Goal: Entertainment & Leisure: Consume media (video, audio)

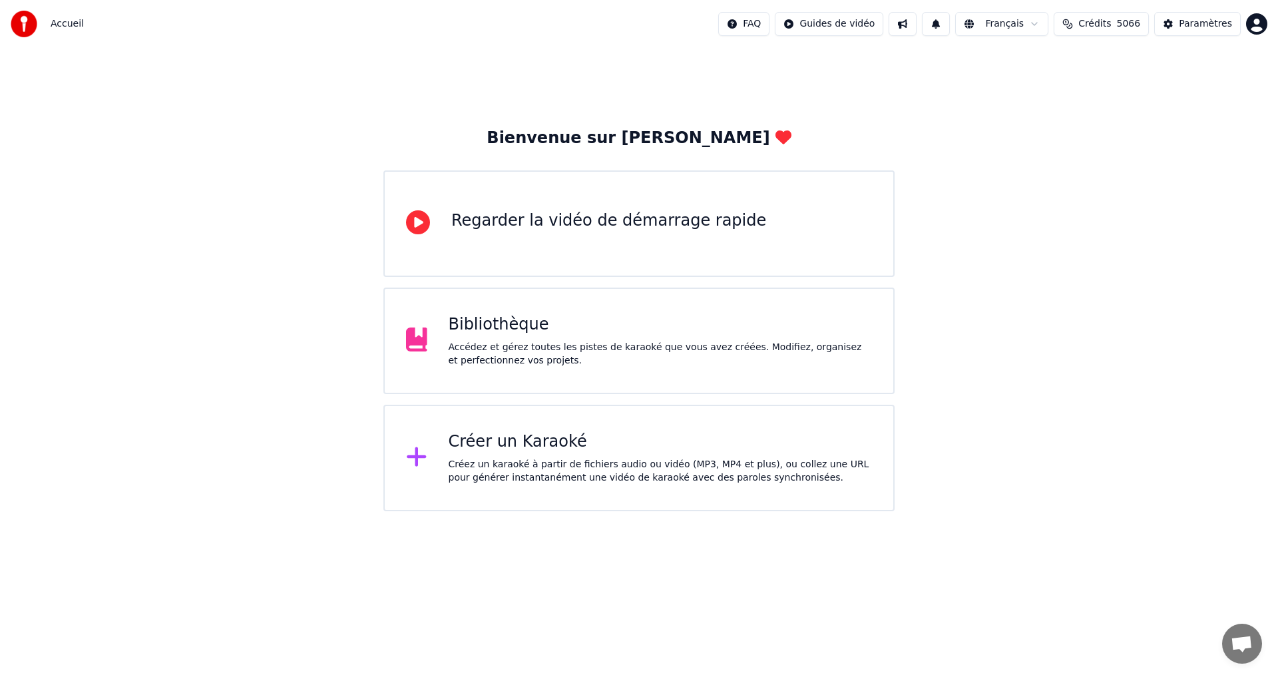
click at [160, 268] on div "Bienvenue sur Youka Regarder la vidéo de démarrage rapide Bibliothèque Accédez …" at bounding box center [639, 279] width 1278 height 463
click at [613, 332] on div "Bibliothèque" at bounding box center [661, 324] width 424 height 21
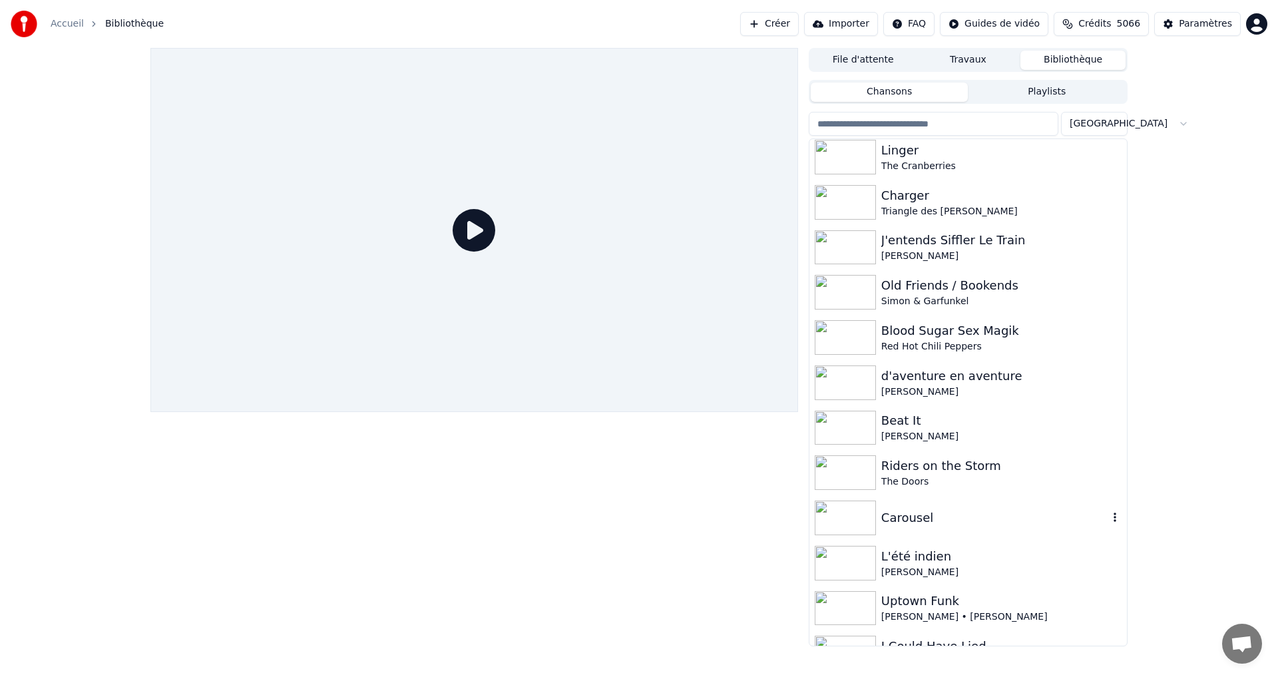
scroll to position [1398, 0]
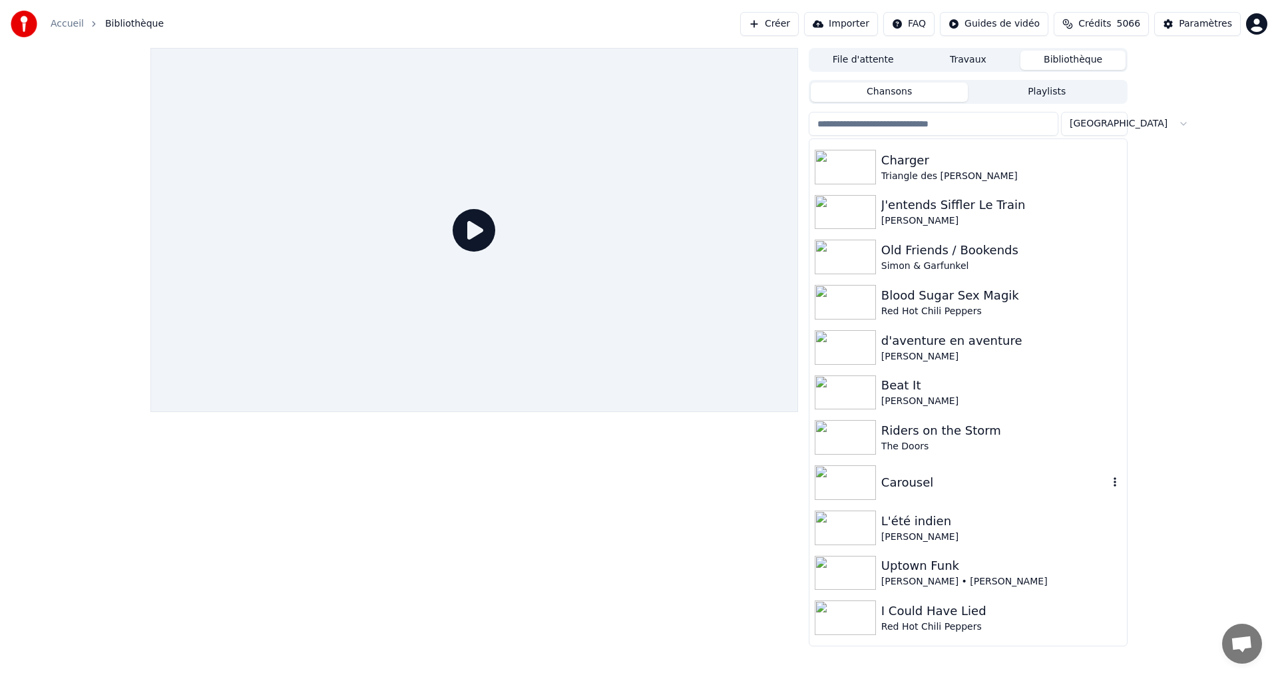
click at [955, 479] on div "Carousel" at bounding box center [994, 482] width 227 height 19
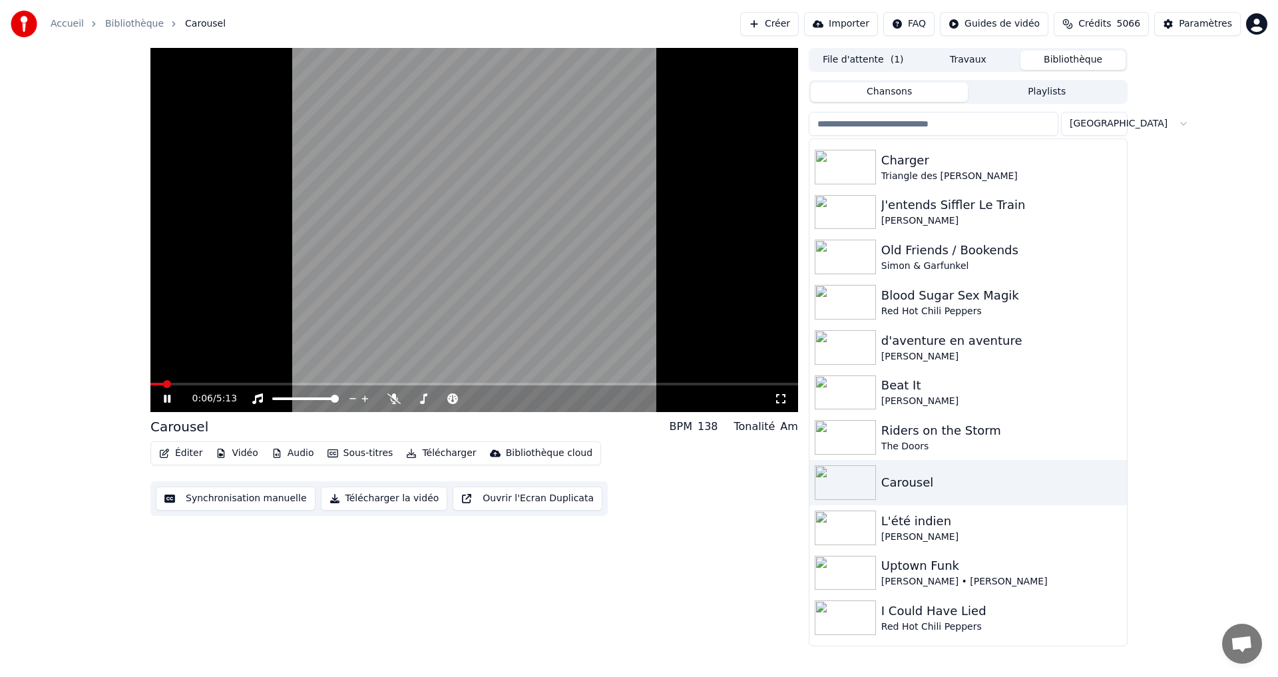
click at [777, 402] on icon at bounding box center [780, 398] width 13 height 11
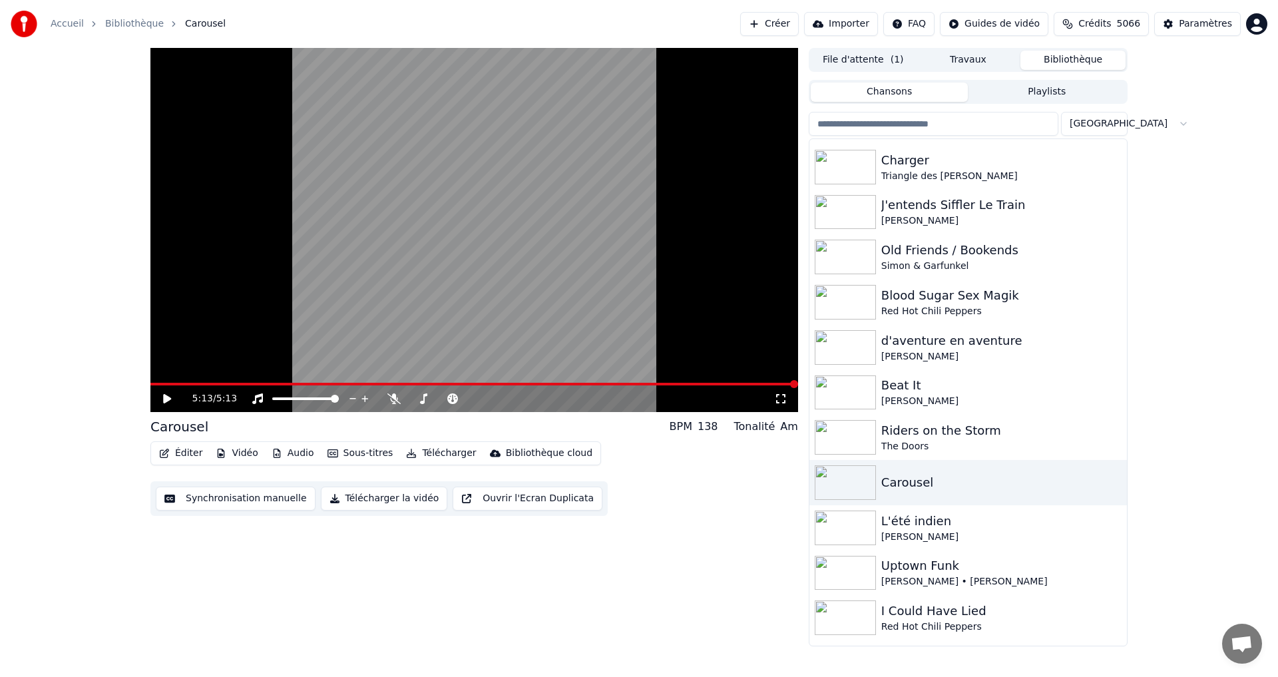
click at [878, 128] on input "search" at bounding box center [934, 124] width 250 height 24
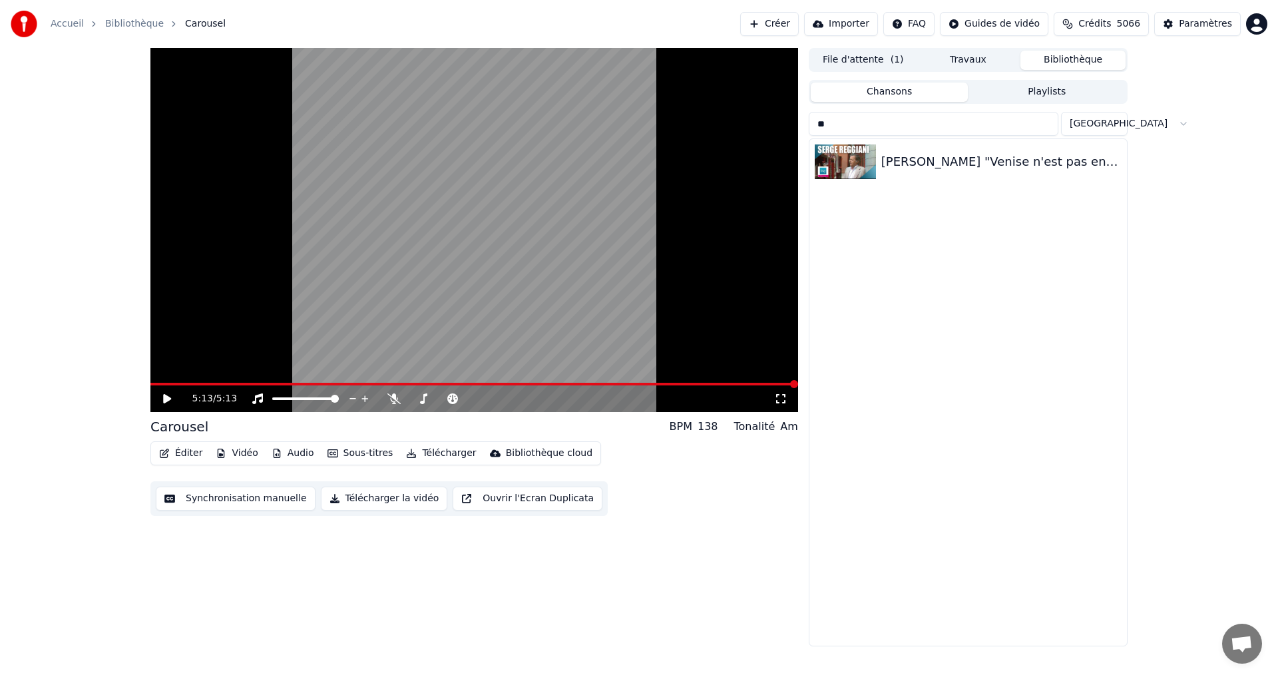
type input "*"
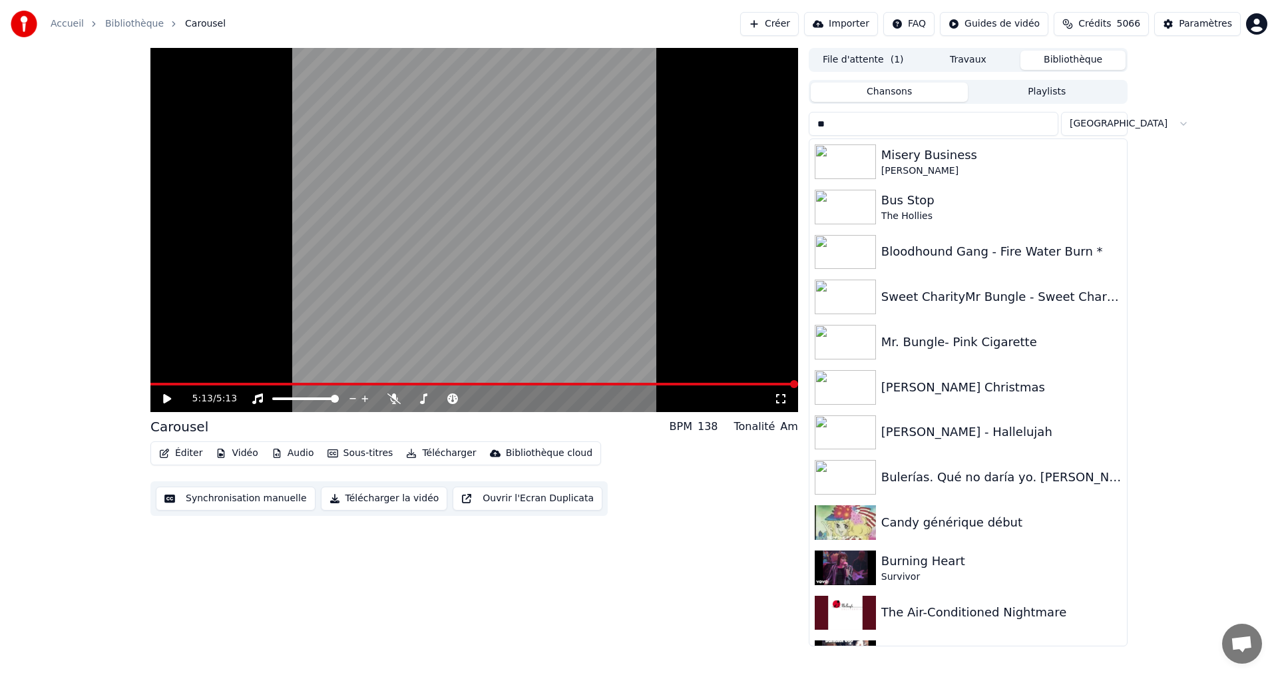
type input "*"
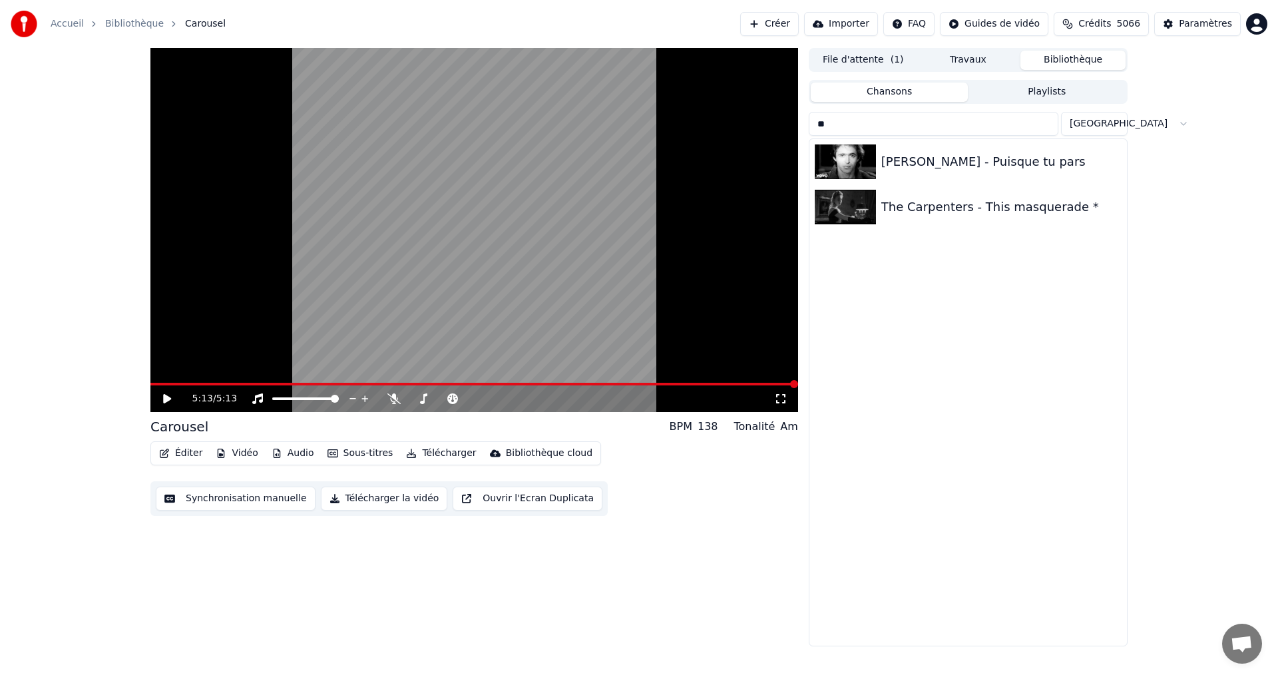
type input "*"
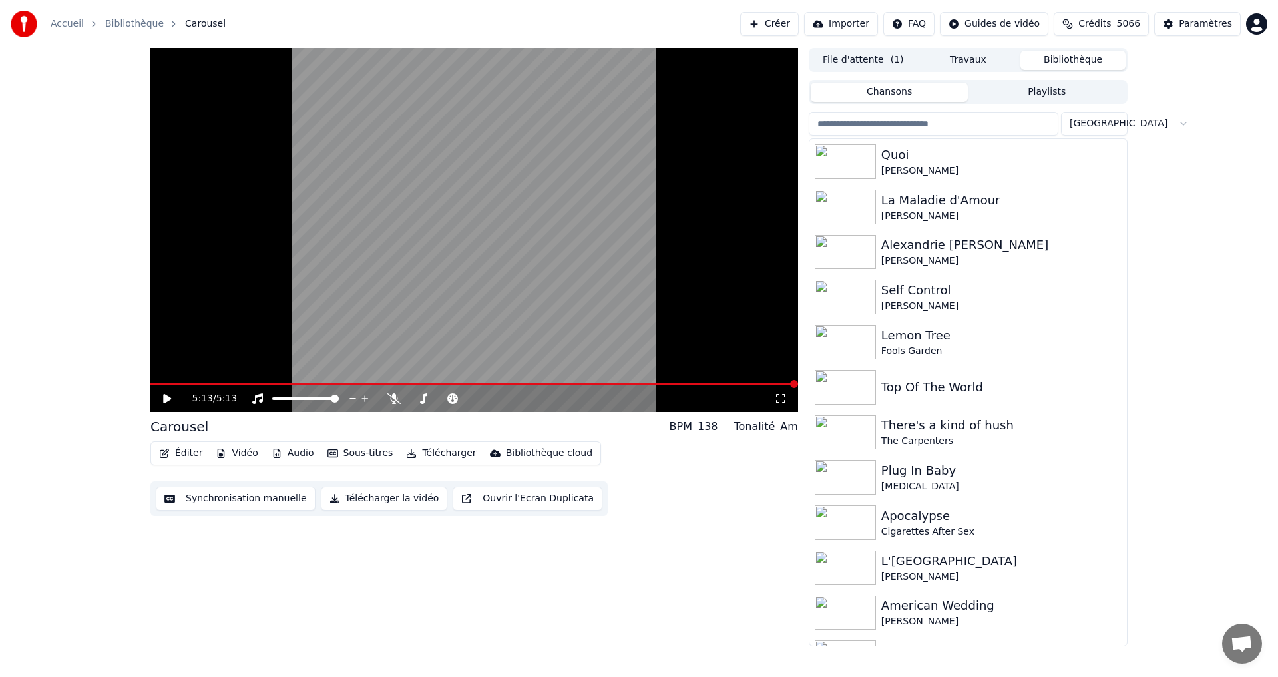
click at [839, 120] on input "search" at bounding box center [934, 124] width 250 height 24
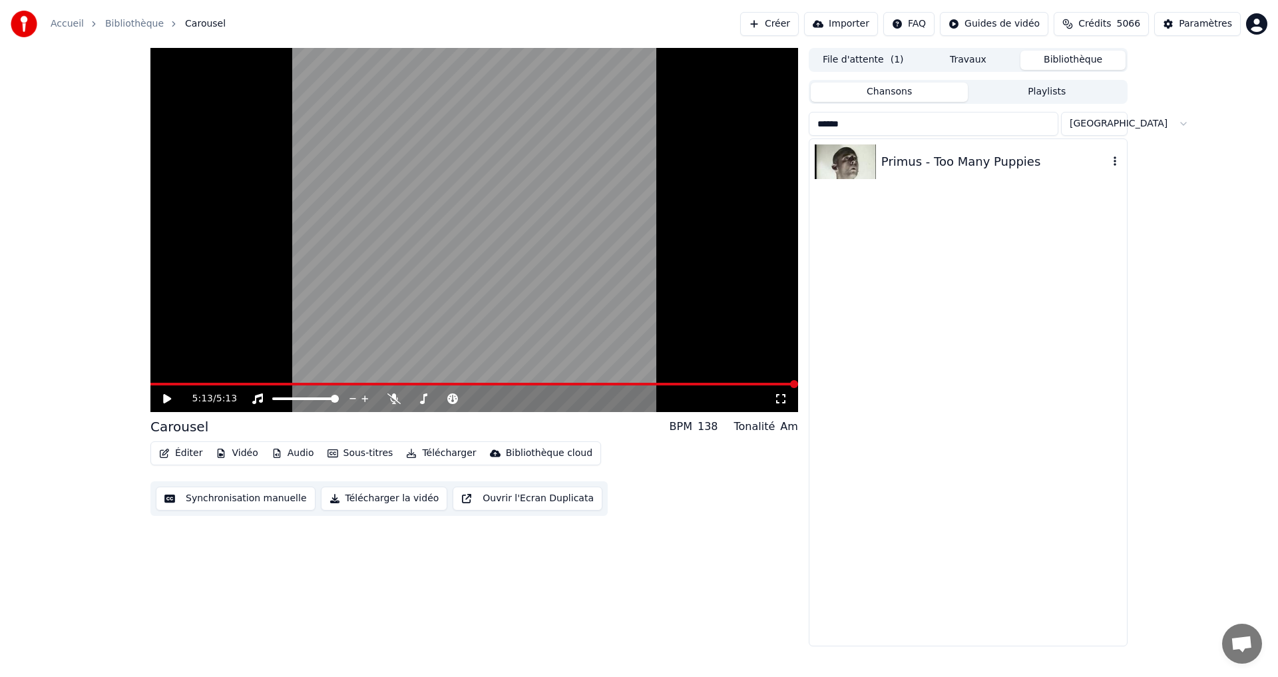
click at [919, 166] on div "Primus - Too Many Puppies" at bounding box center [994, 161] width 227 height 19
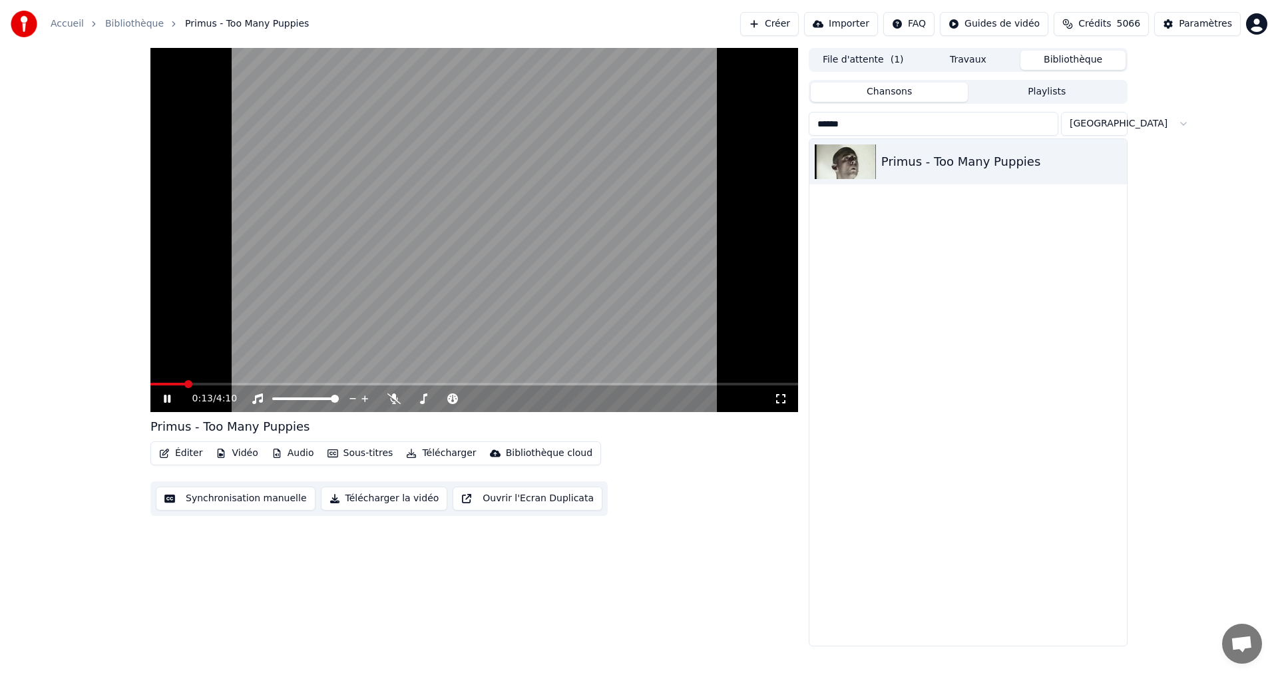
click at [780, 405] on div "0:13 / 4:10" at bounding box center [474, 398] width 637 height 13
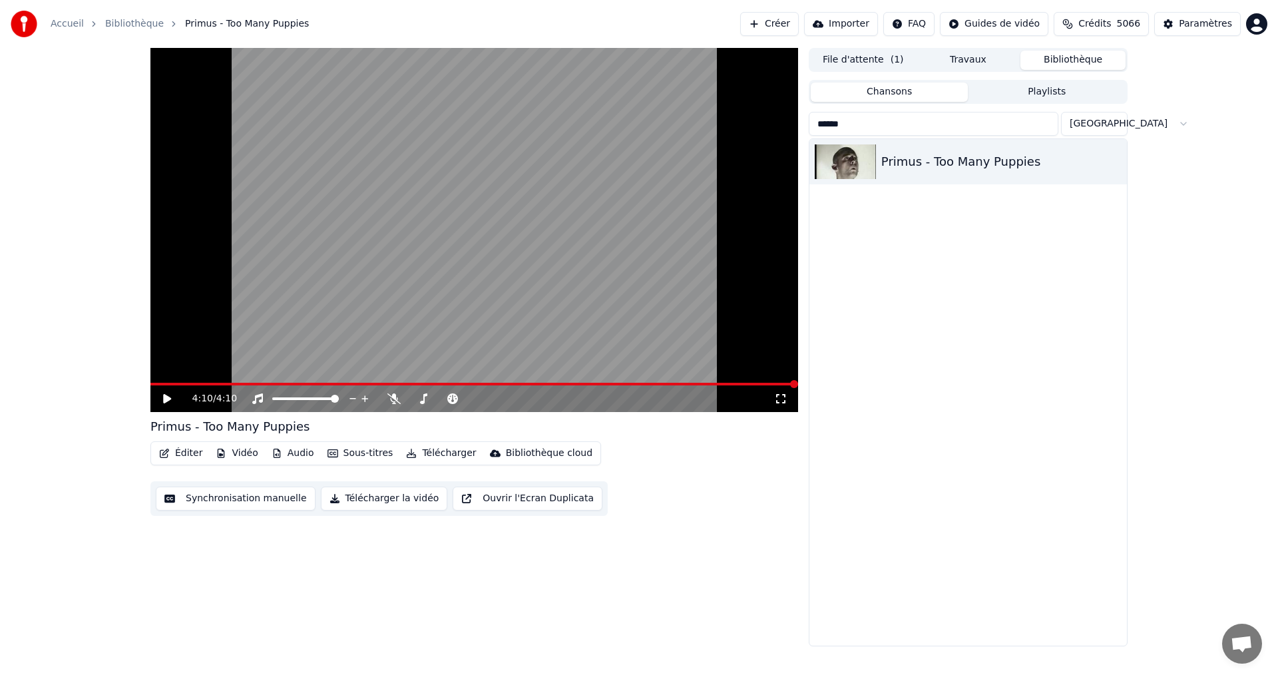
click at [92, 336] on div "4:10 / 4:10 Primus - Too Many Puppies Éditer Vidéo Audio Sous-titres Télécharge…" at bounding box center [639, 347] width 1278 height 598
click at [866, 123] on input "******" at bounding box center [934, 124] width 250 height 24
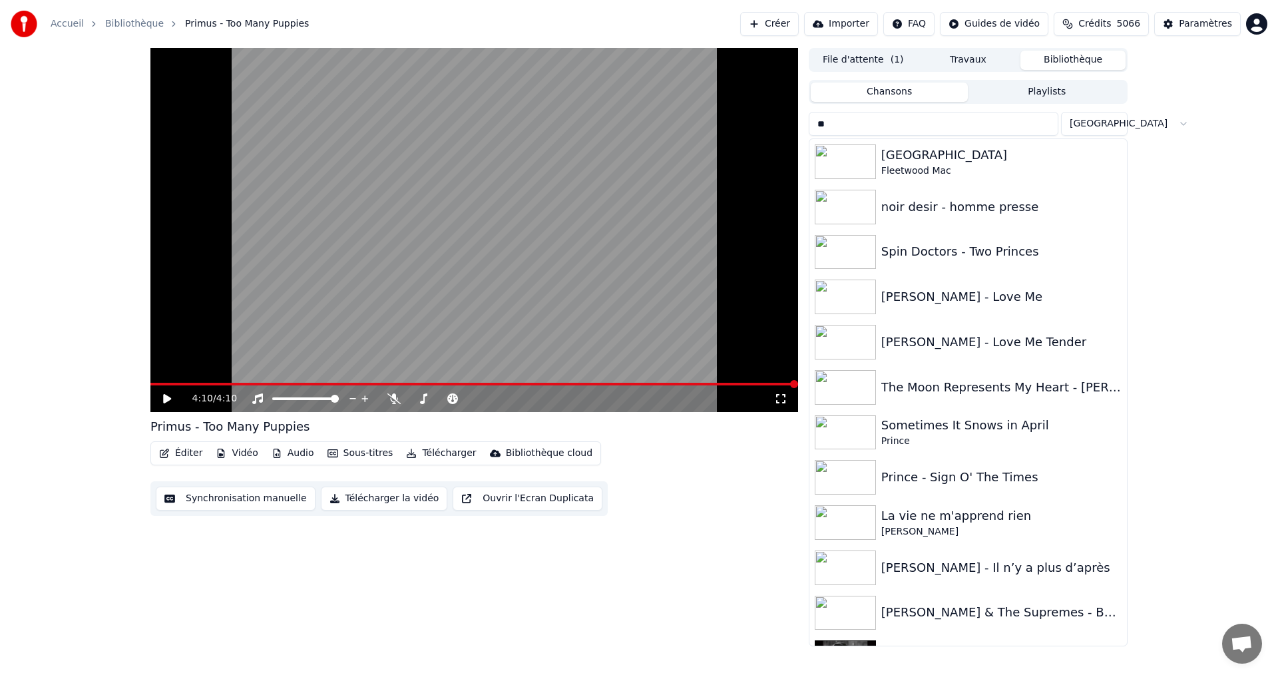
type input "*"
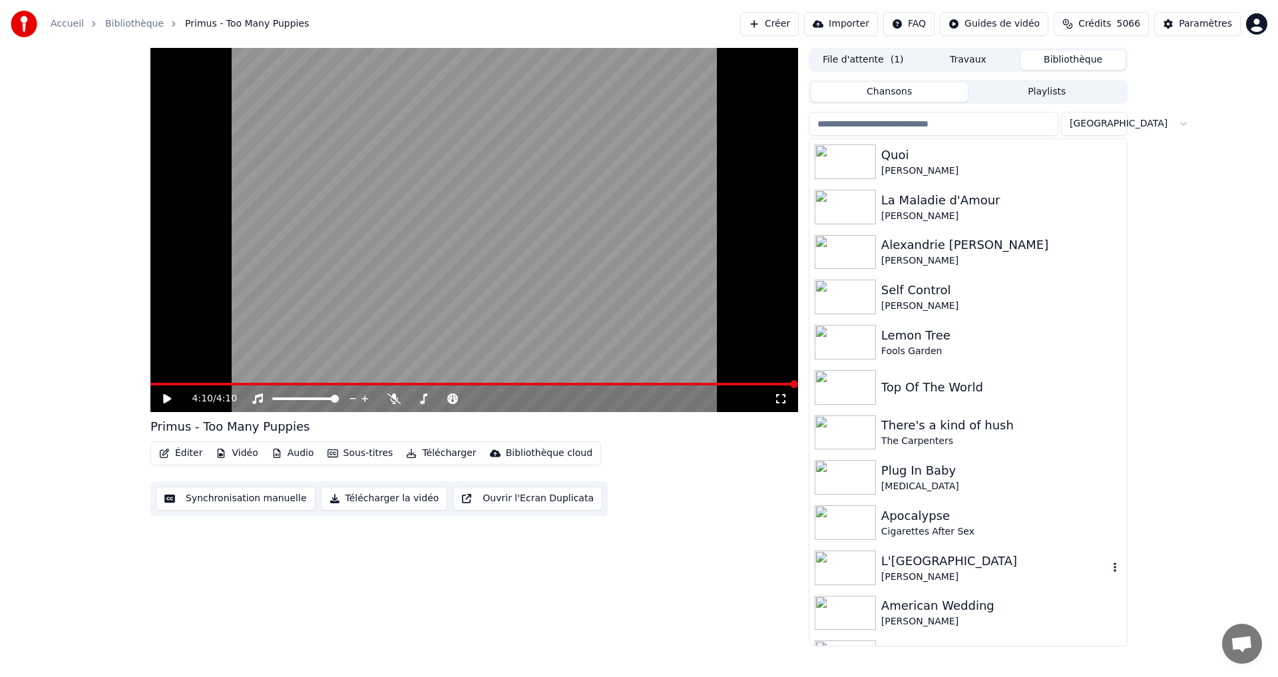
click at [898, 563] on div "L'[GEOGRAPHIC_DATA]" at bounding box center [994, 561] width 227 height 19
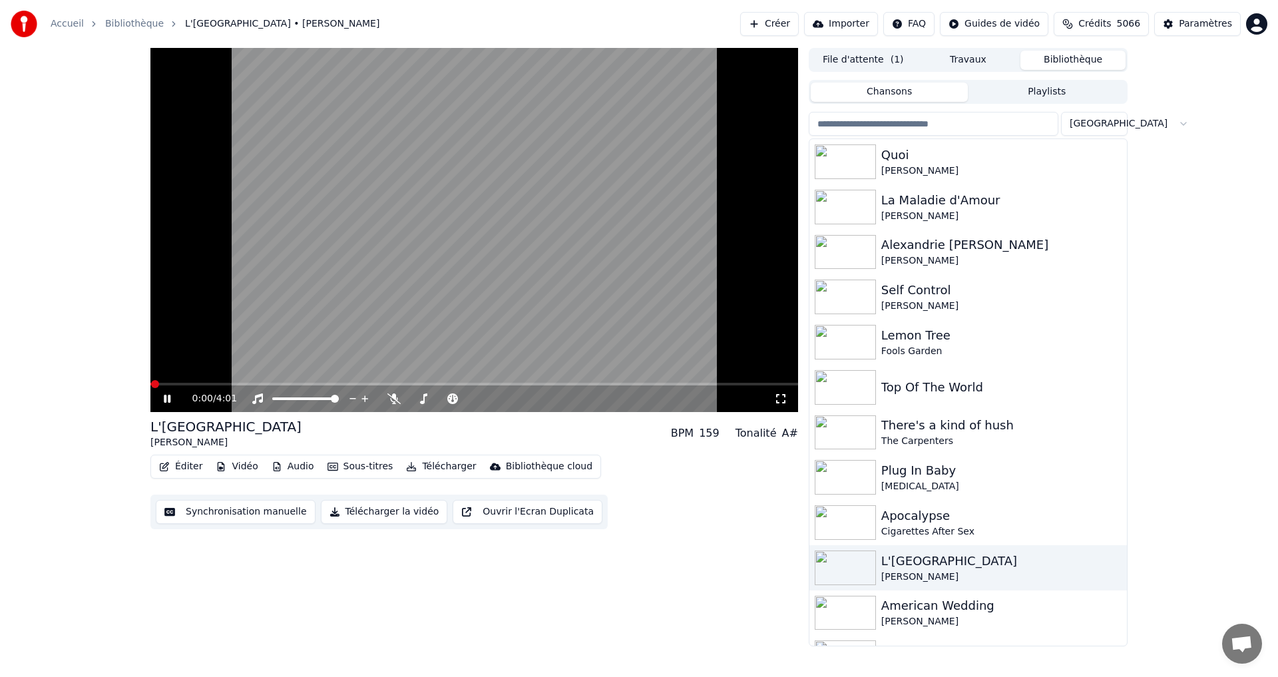
click at [779, 400] on icon at bounding box center [780, 398] width 13 height 11
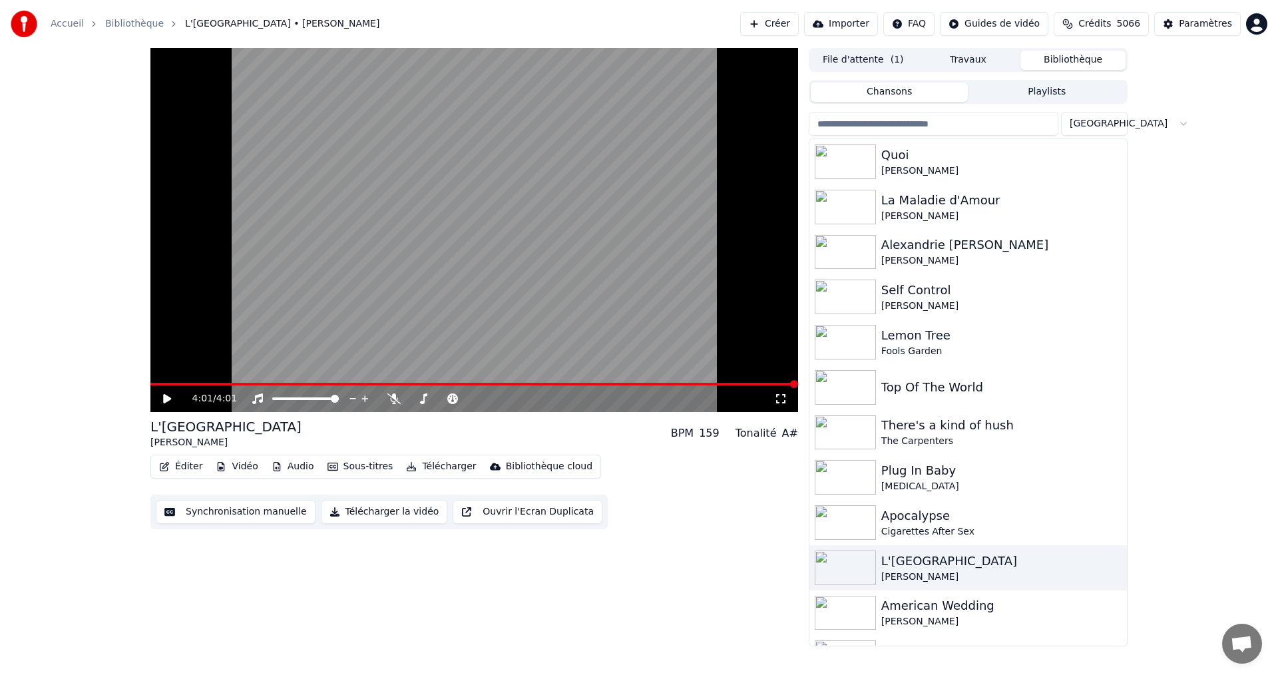
click at [879, 124] on input "search" at bounding box center [934, 124] width 250 height 24
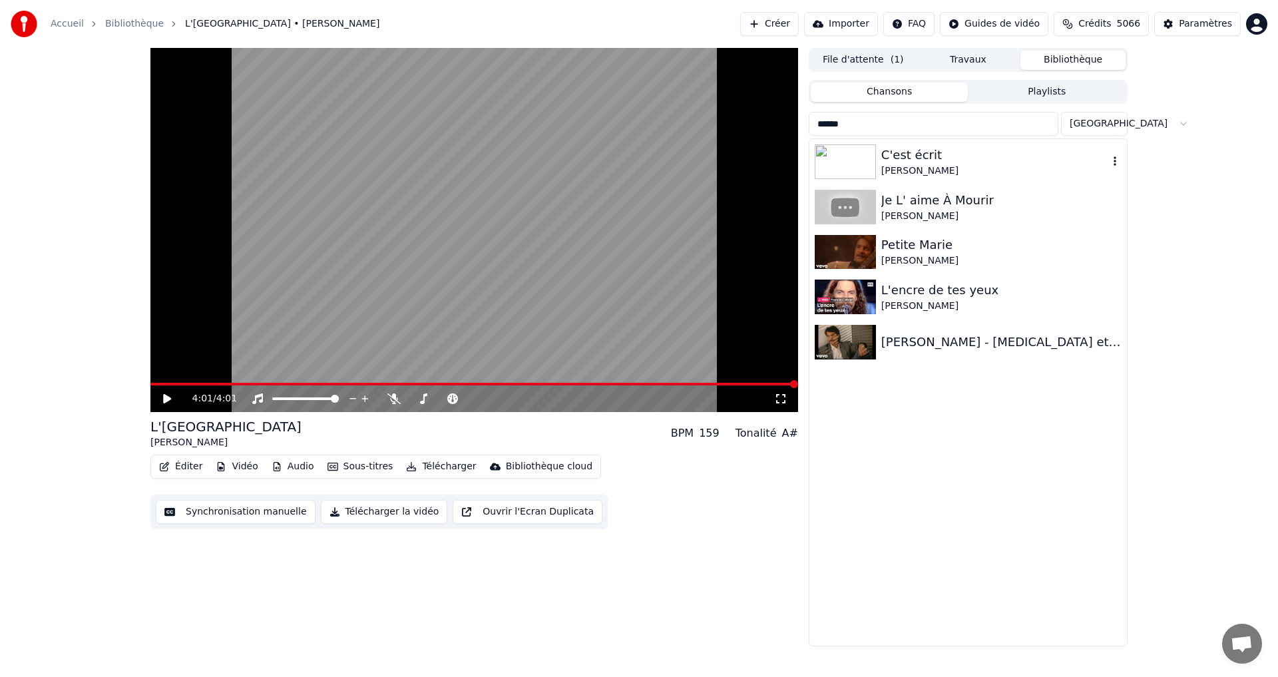
click at [924, 164] on div "[PERSON_NAME]" at bounding box center [994, 170] width 227 height 13
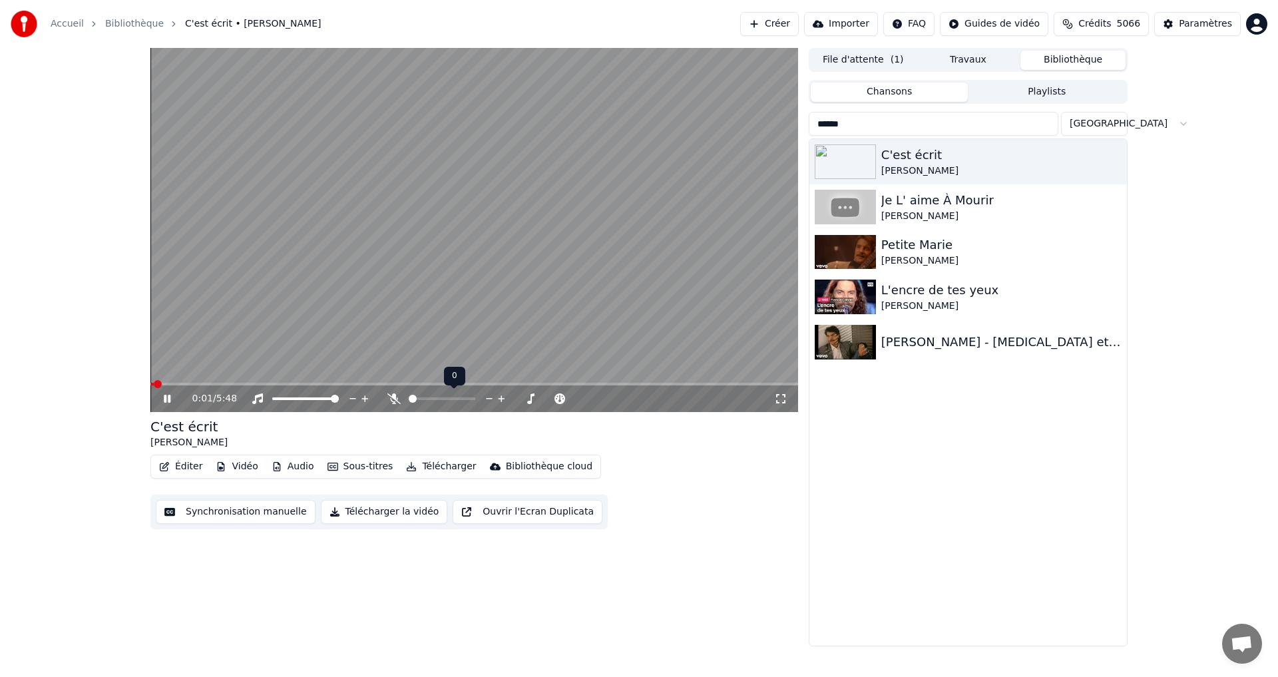
click at [393, 401] on icon at bounding box center [393, 398] width 13 height 11
click at [415, 397] on span at bounding box center [412, 398] width 6 height 3
click at [779, 401] on icon at bounding box center [780, 398] width 13 height 11
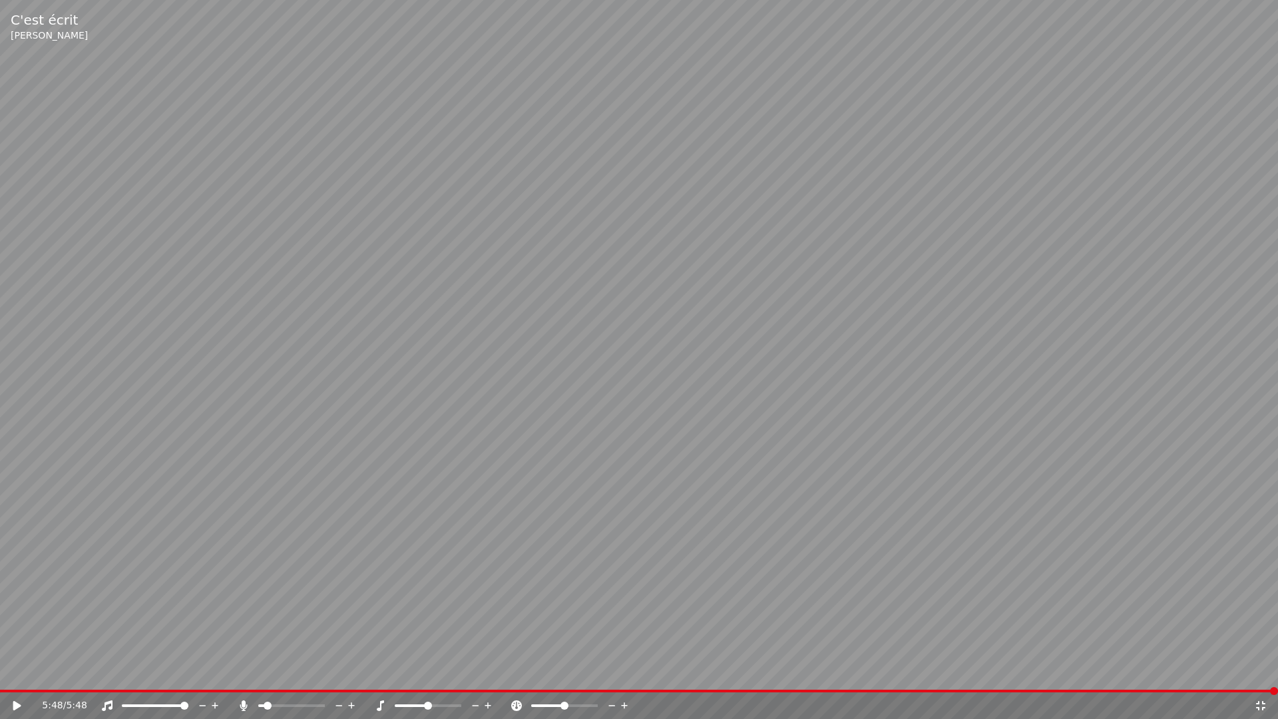
click at [1260, 676] on icon at bounding box center [1260, 705] width 13 height 11
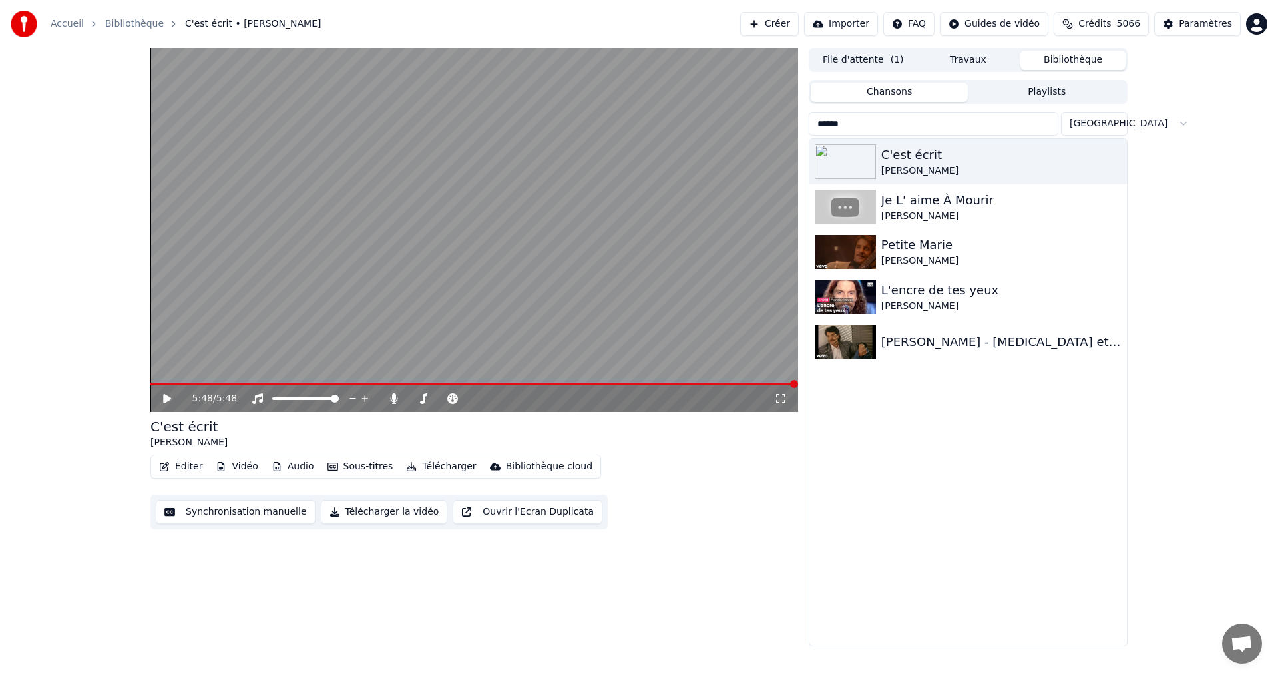
click at [838, 122] on input "******" at bounding box center [934, 124] width 250 height 24
click at [845, 123] on input "******" at bounding box center [934, 124] width 250 height 24
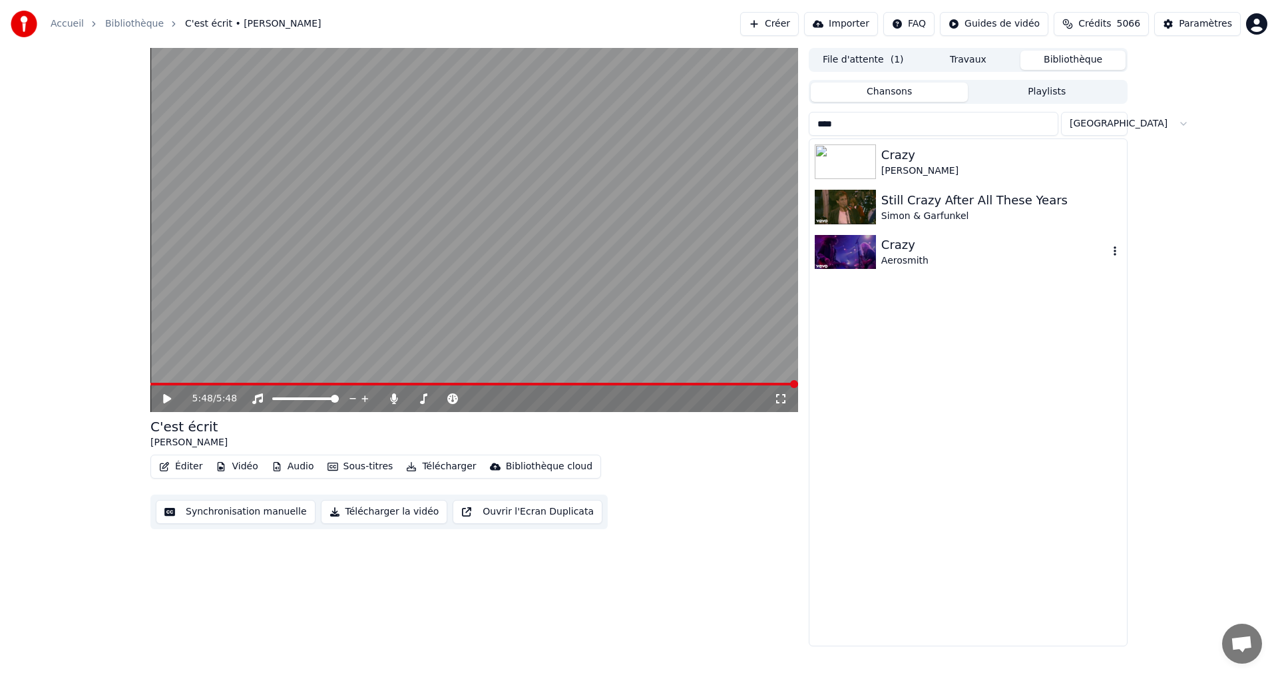
click at [905, 258] on div "Aerosmith" at bounding box center [994, 260] width 227 height 13
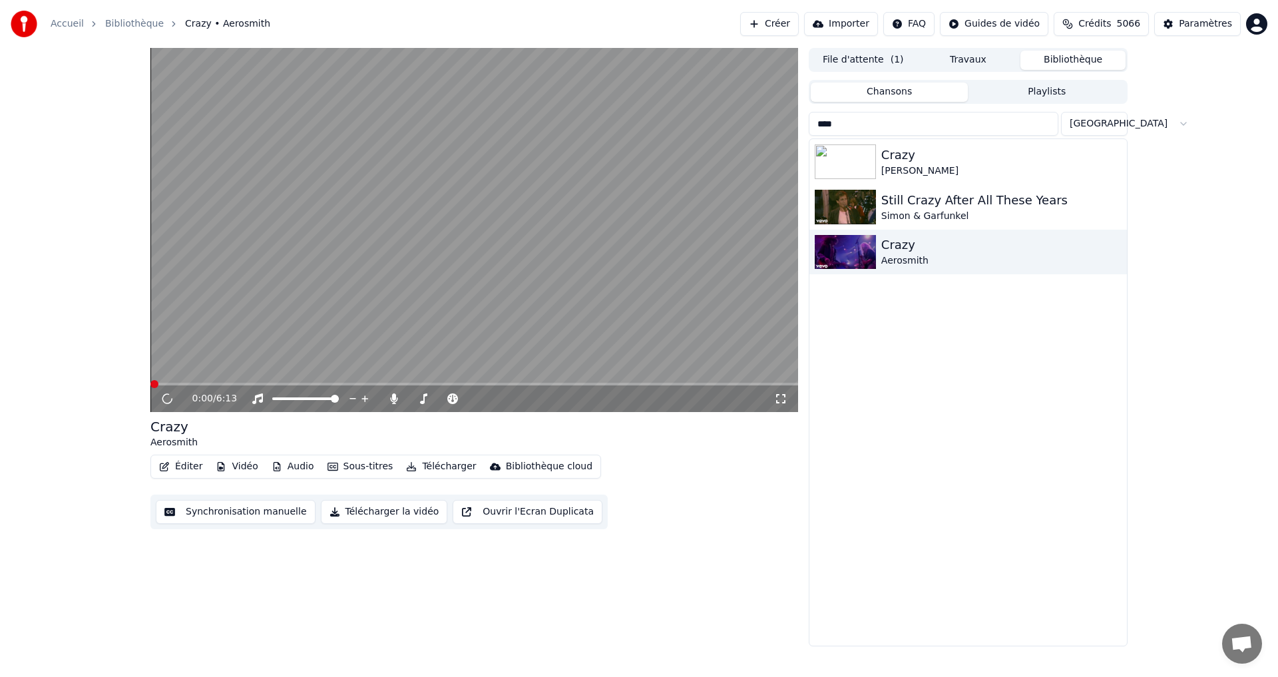
click at [785, 399] on icon at bounding box center [780, 398] width 13 height 11
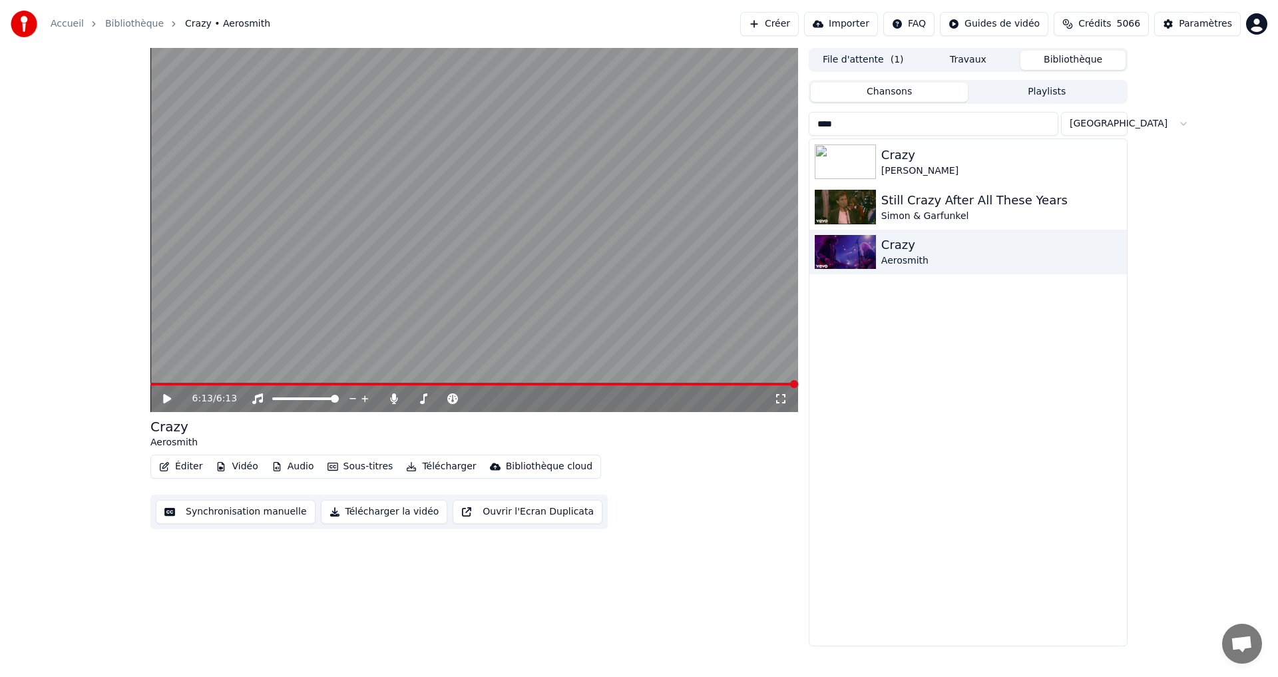
click at [929, 122] on input "****" at bounding box center [934, 124] width 250 height 24
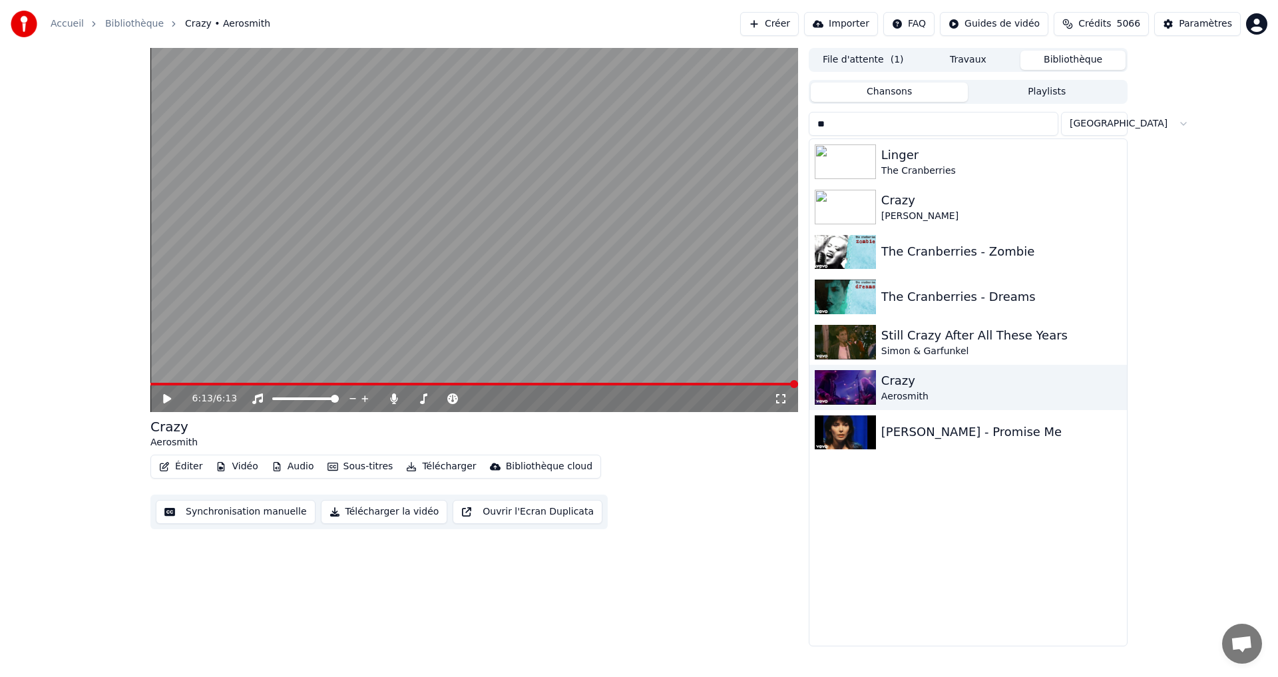
type input "*"
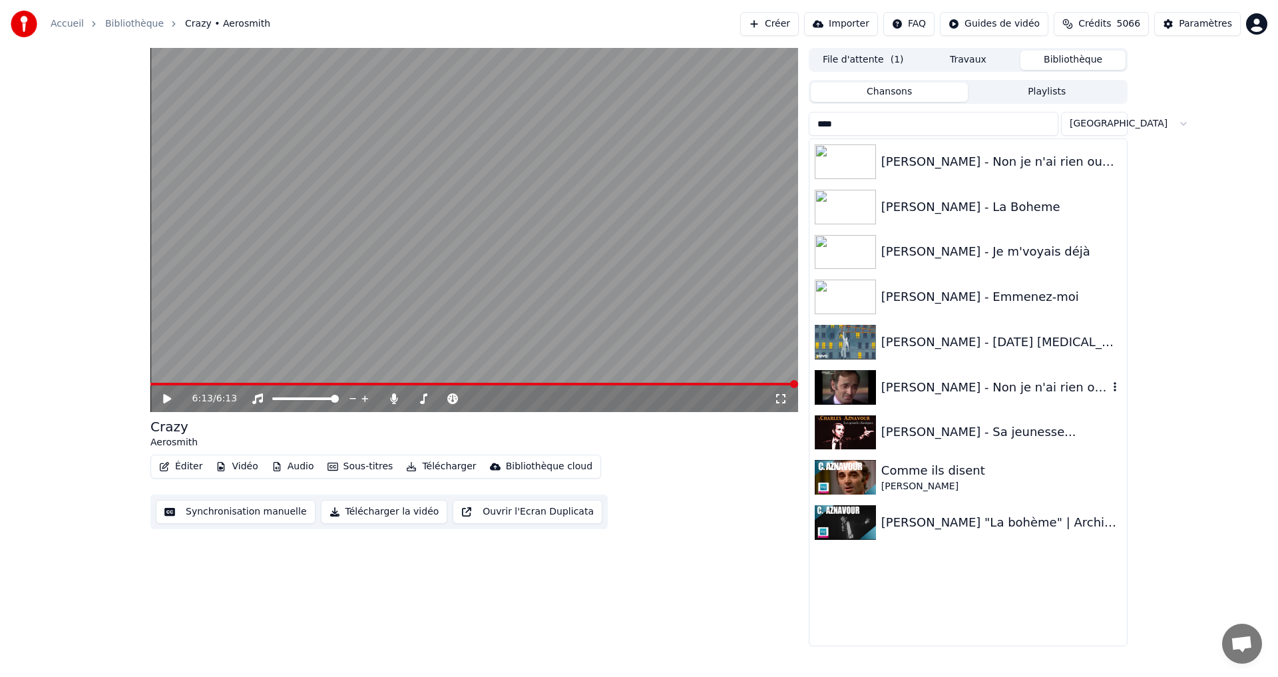
type input "****"
click at [904, 389] on div "[PERSON_NAME] - Non je n'ai rien oublié" at bounding box center [994, 387] width 227 height 19
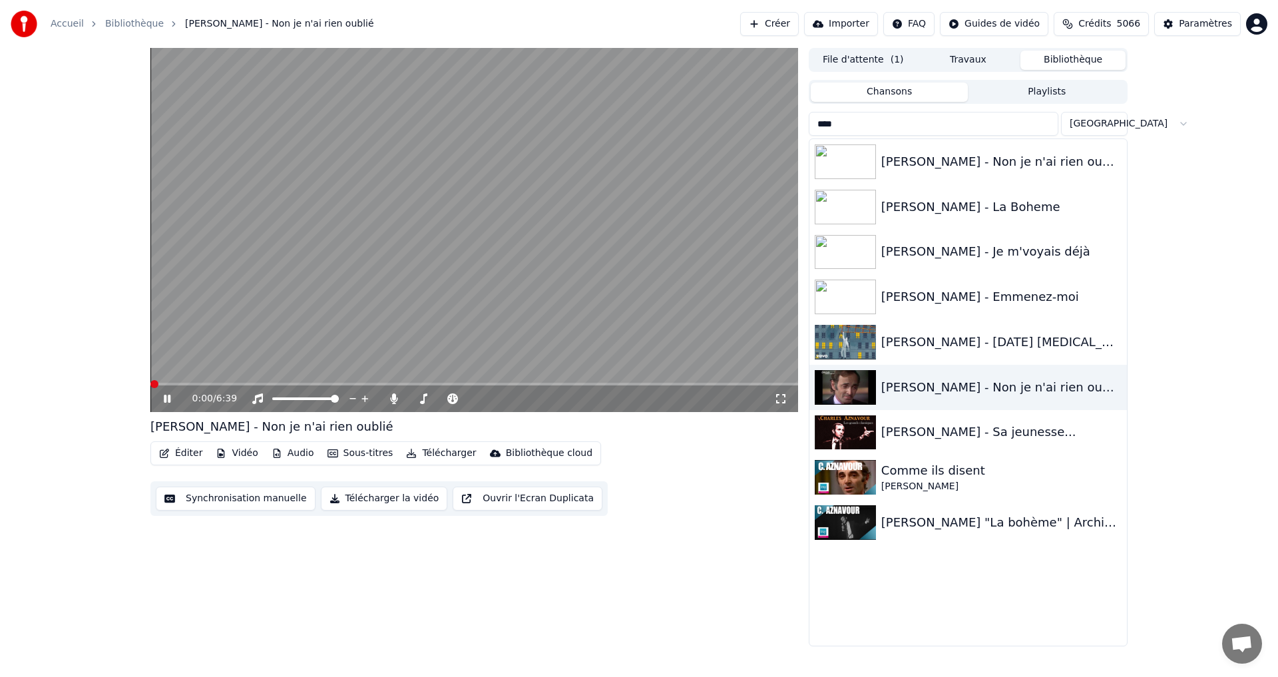
click at [779, 403] on icon at bounding box center [780, 398] width 13 height 11
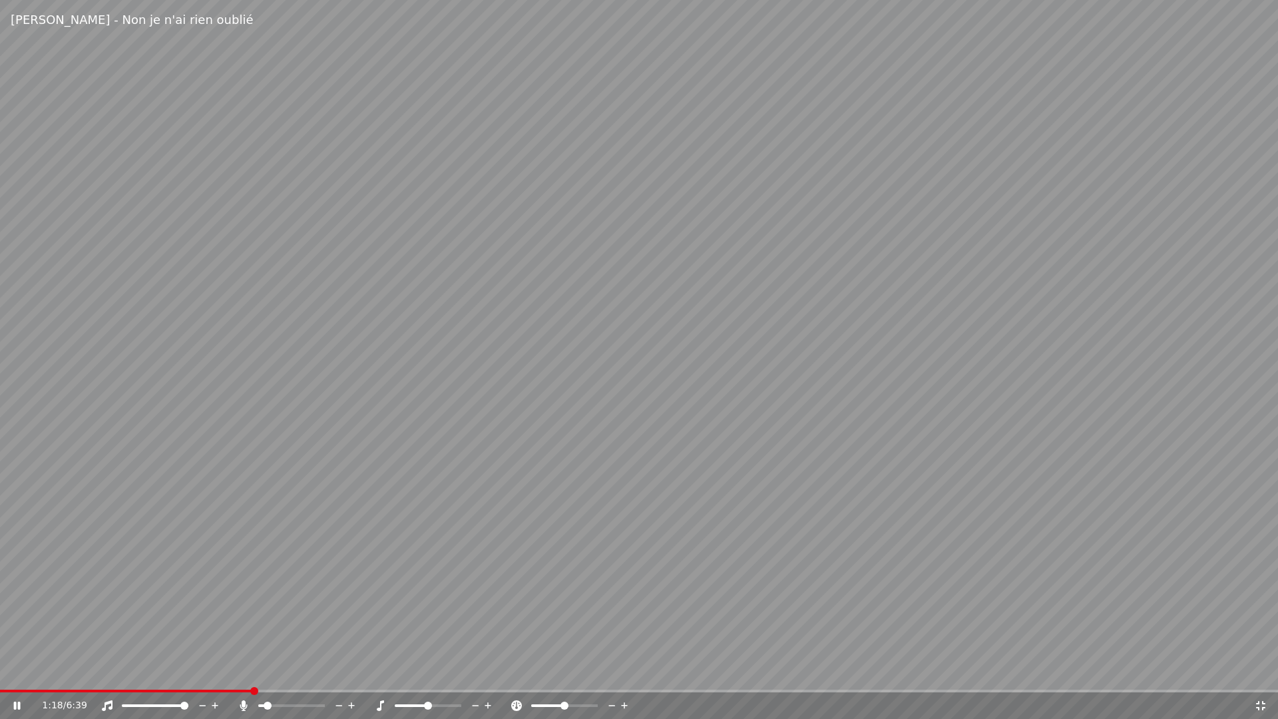
click at [245, 676] on icon at bounding box center [243, 705] width 7 height 11
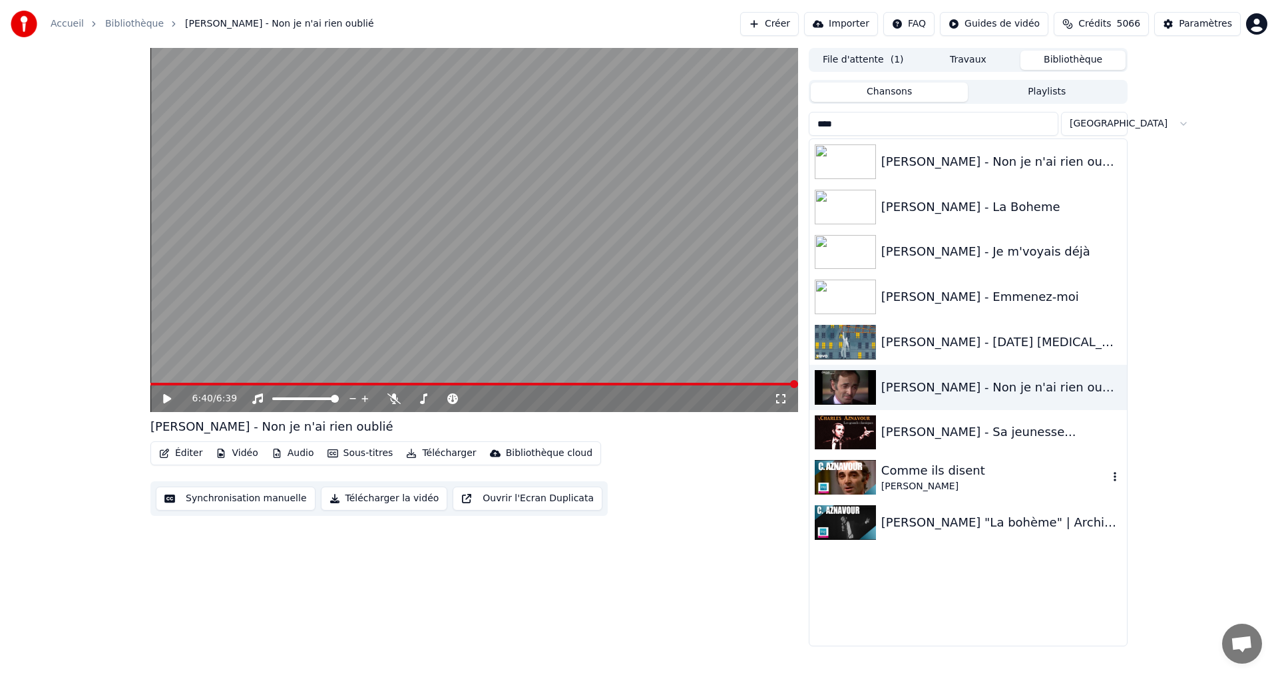
click at [911, 475] on div "Comme ils disent" at bounding box center [994, 470] width 227 height 19
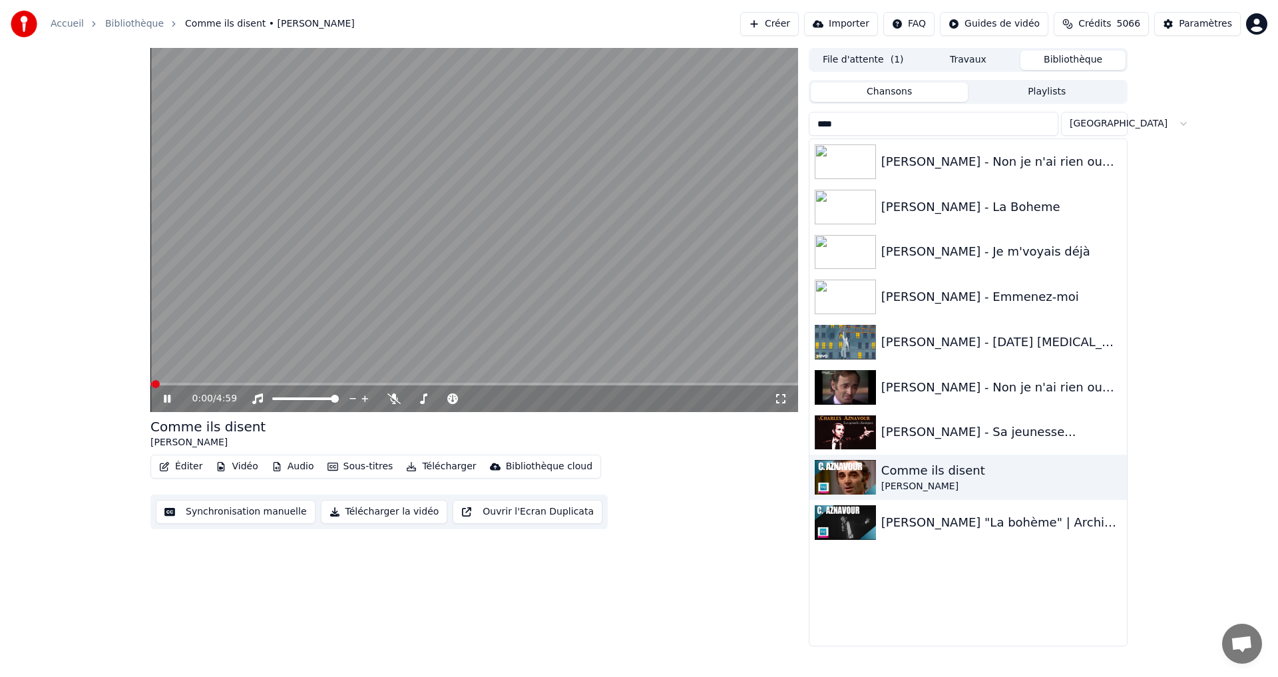
click at [786, 401] on icon at bounding box center [780, 398] width 13 height 11
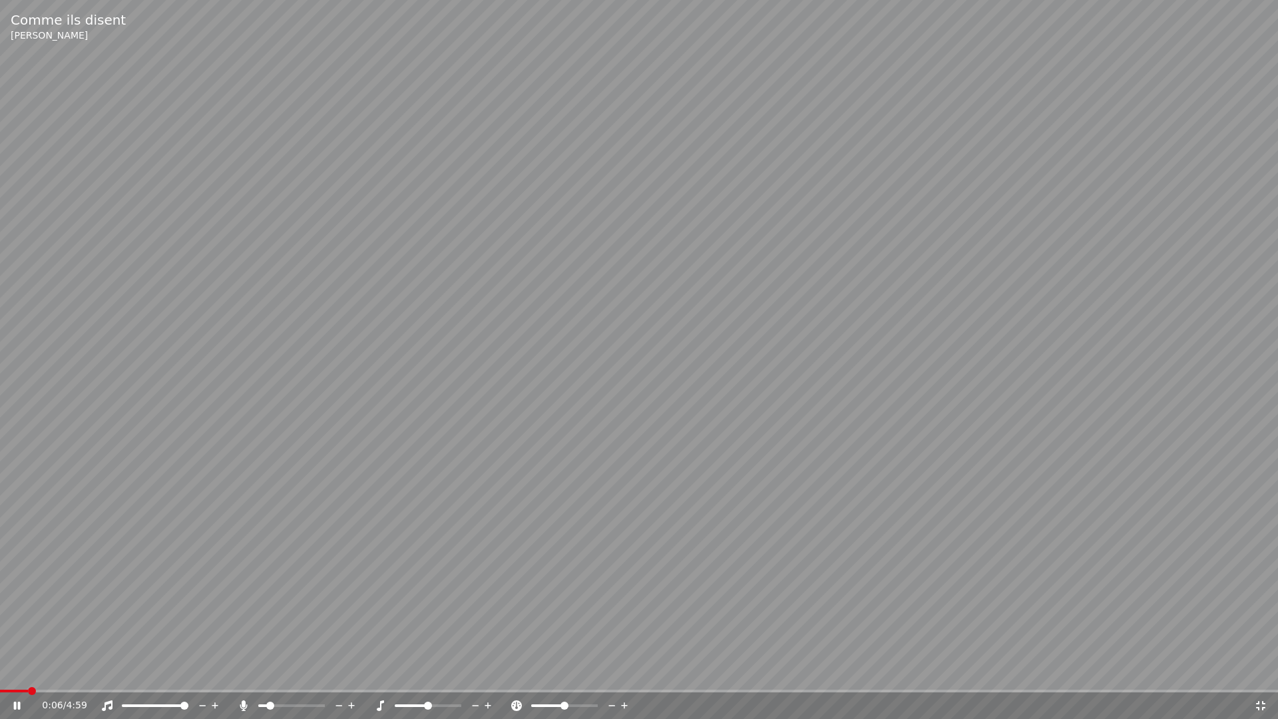
click at [267, 676] on span at bounding box center [291, 705] width 67 height 3
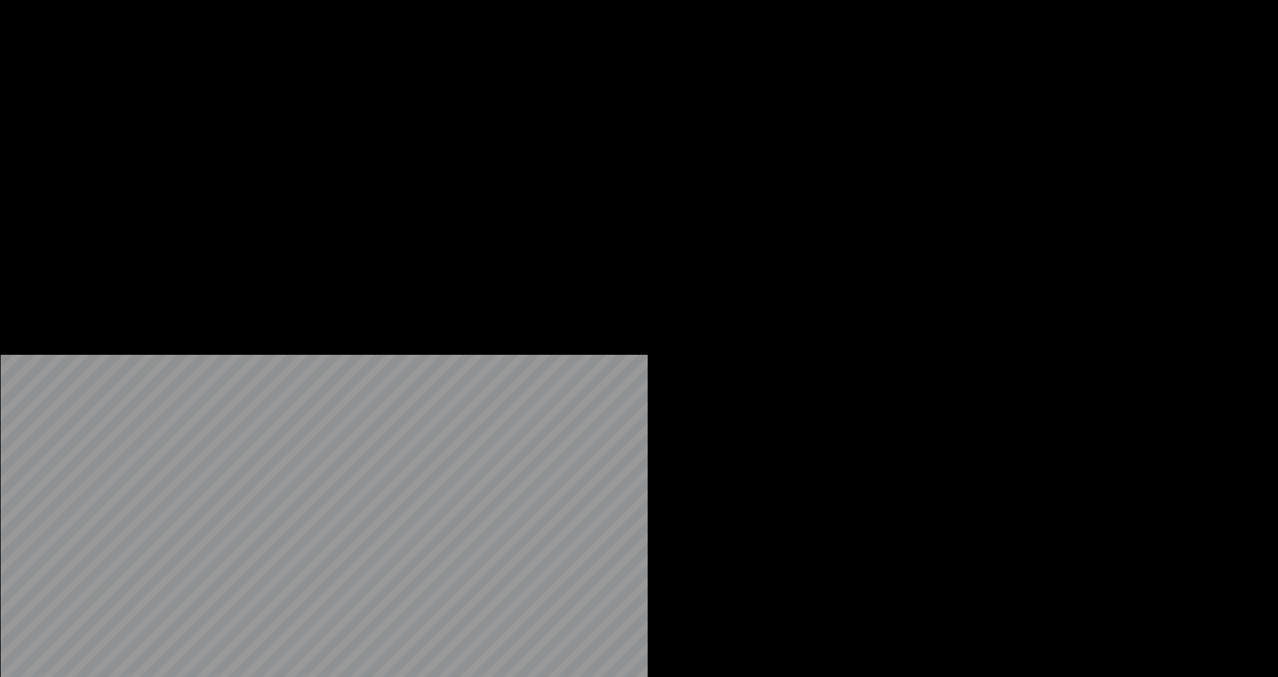
click at [553, 109] on div "Bibliothèque cloud" at bounding box center [549, 102] width 87 height 13
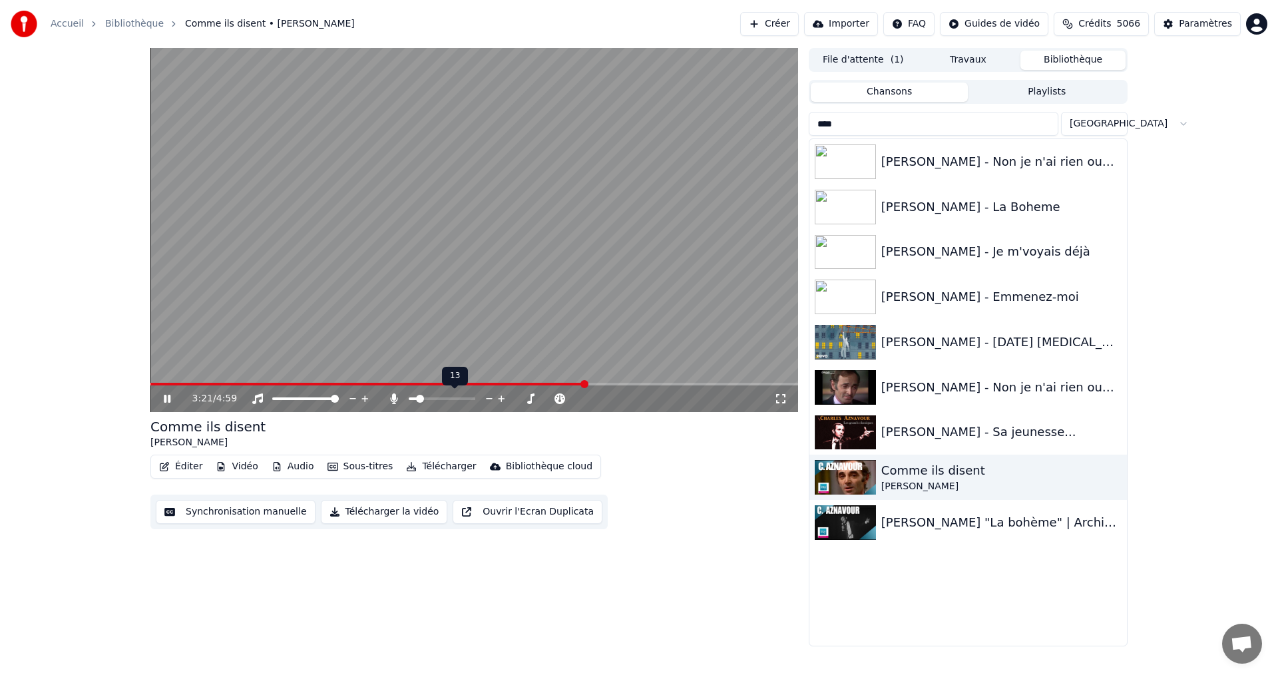
drag, startPoint x: 421, startPoint y: 394, endPoint x: 434, endPoint y: 400, distance: 14.0
click at [434, 400] on div at bounding box center [454, 398] width 107 height 13
click at [449, 402] on span at bounding box center [445, 399] width 8 height 8
click at [288, 395] on span at bounding box center [290, 399] width 8 height 8
click at [221, 642] on div "4:59 / 4:59 Comme ils disent [PERSON_NAME] Éditer Vidéo Audio Sous-titres Téléc…" at bounding box center [474, 347] width 648 height 598
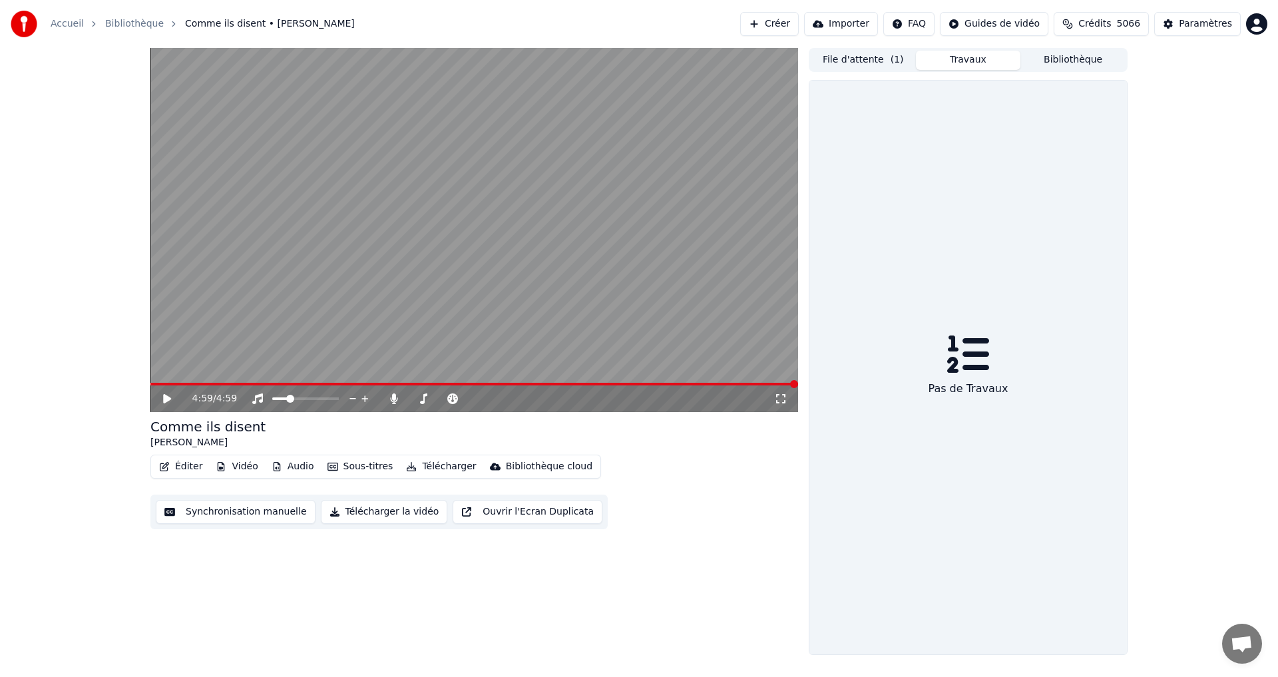
click at [985, 65] on button "Travaux" at bounding box center [968, 60] width 105 height 19
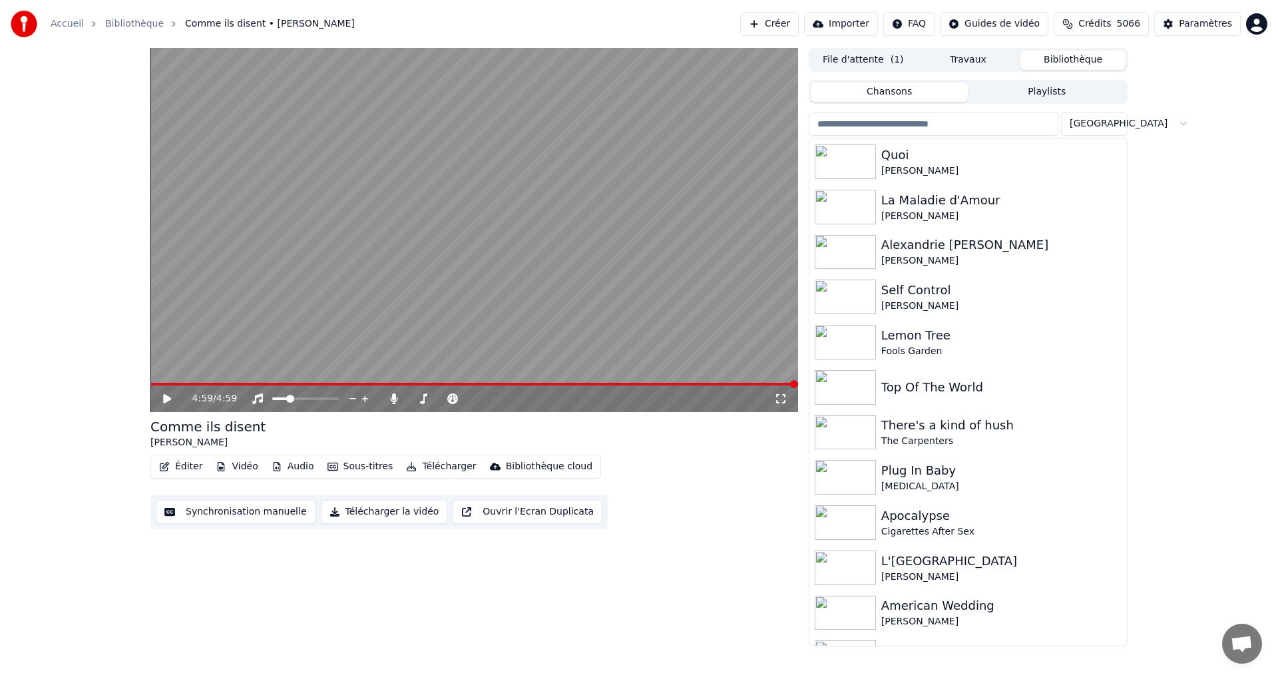
click at [1049, 66] on button "Bibliothèque" at bounding box center [1072, 60] width 105 height 19
click at [998, 119] on input "search" at bounding box center [934, 124] width 250 height 24
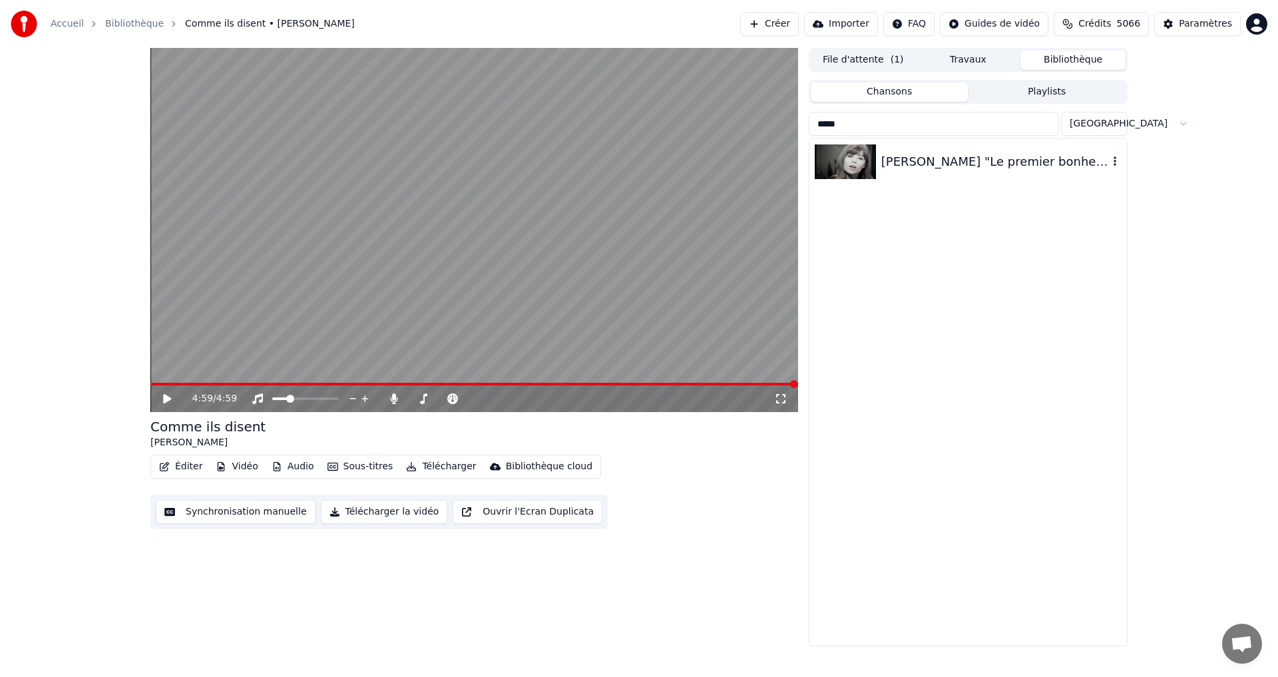
click at [999, 168] on div "[PERSON_NAME] "Le premier bonheur du jour"" at bounding box center [994, 161] width 227 height 19
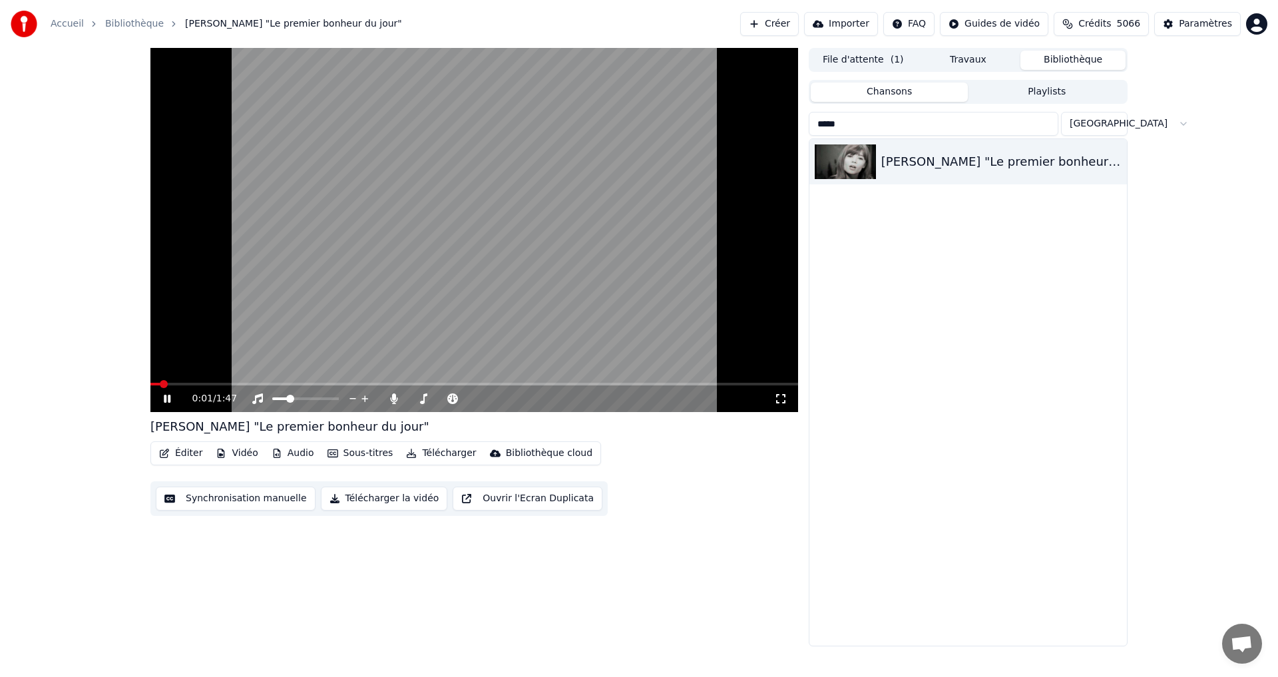
click at [776, 402] on icon at bounding box center [780, 398] width 9 height 9
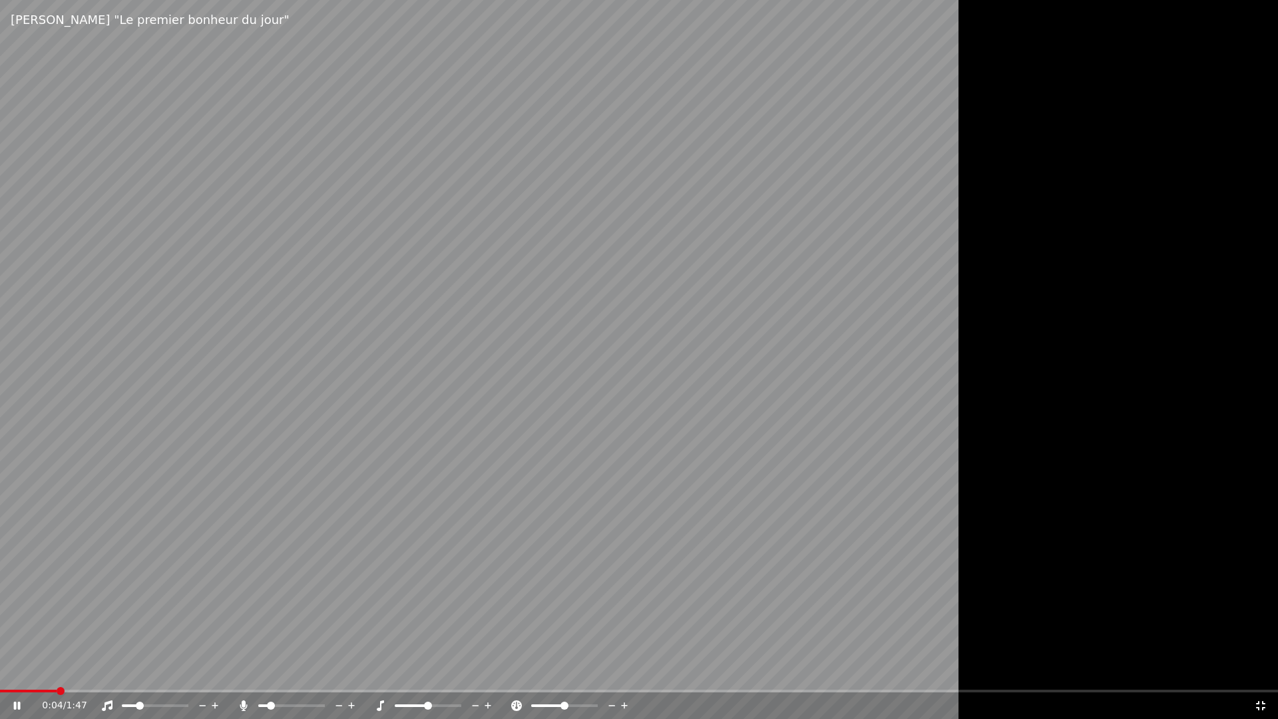
click at [268, 676] on span at bounding box center [263, 705] width 10 height 3
click at [188, 676] on span at bounding box center [184, 706] width 8 height 8
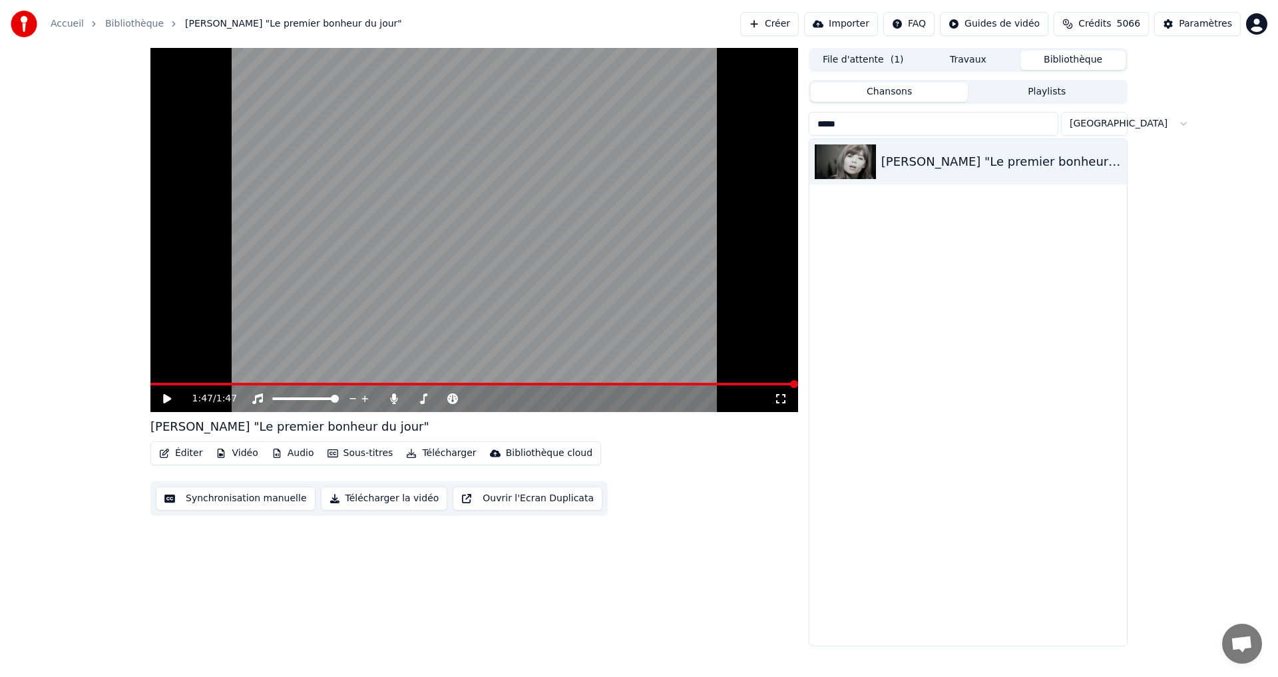
click at [887, 126] on input "*****" at bounding box center [934, 124] width 250 height 24
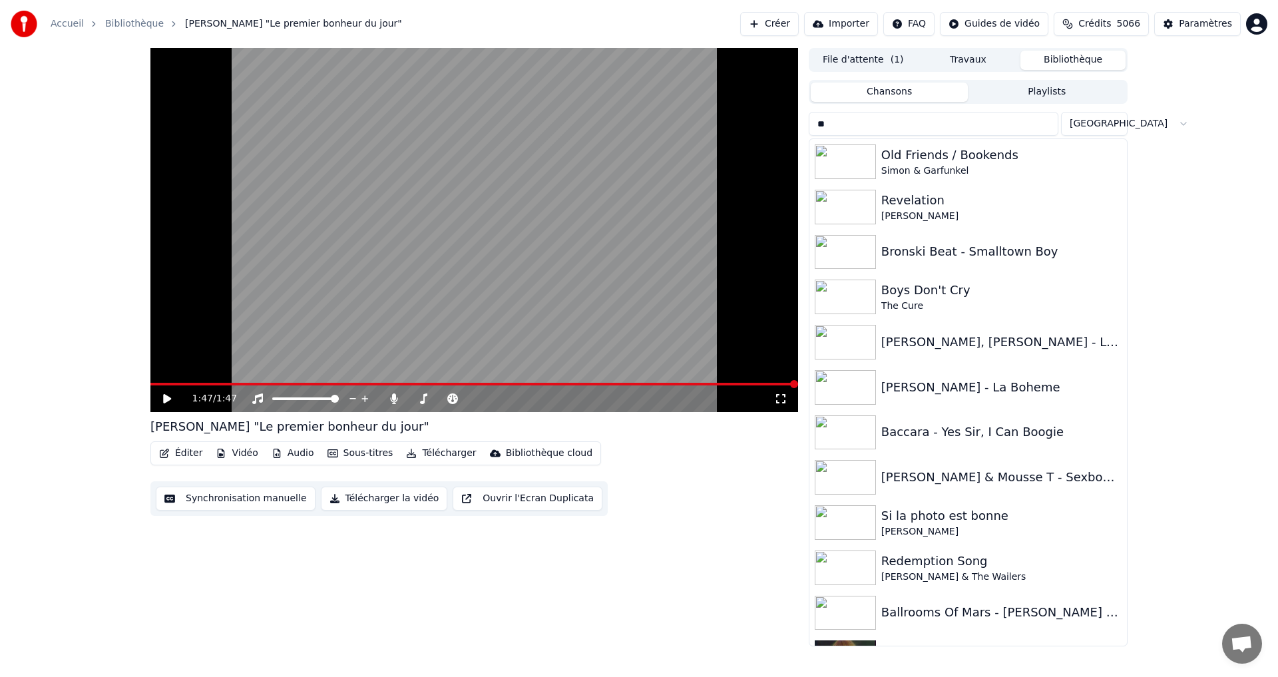
type input "*"
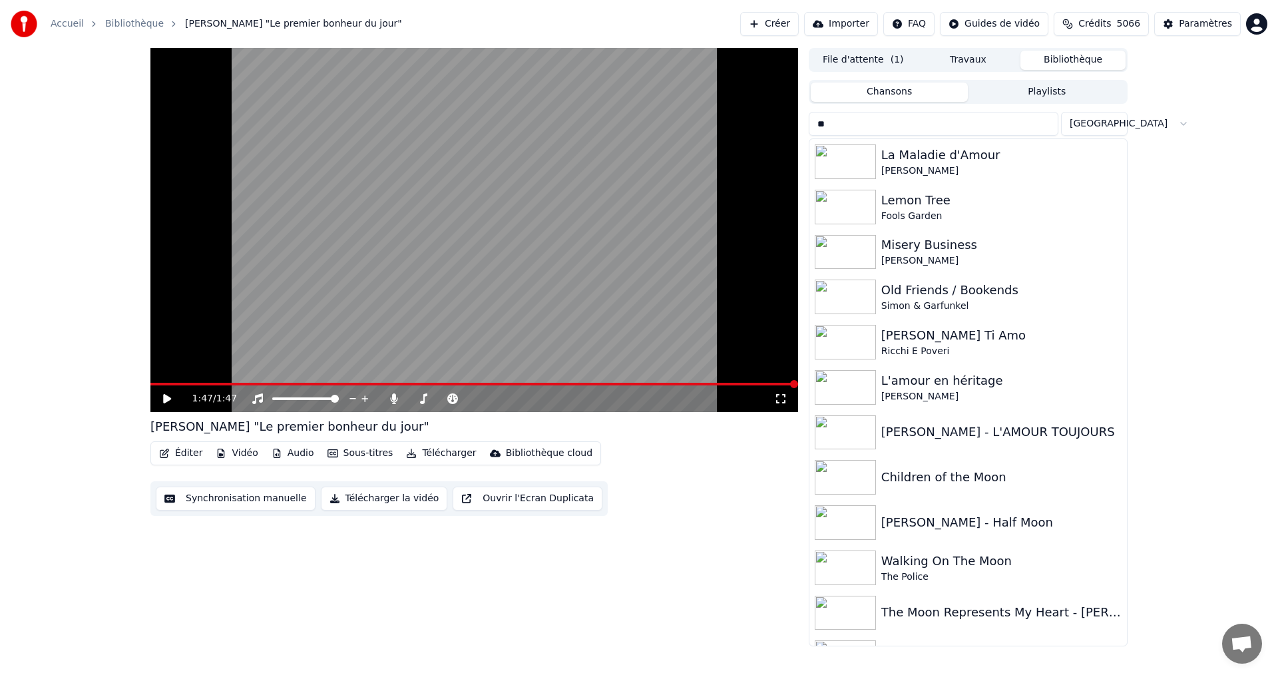
type input "*"
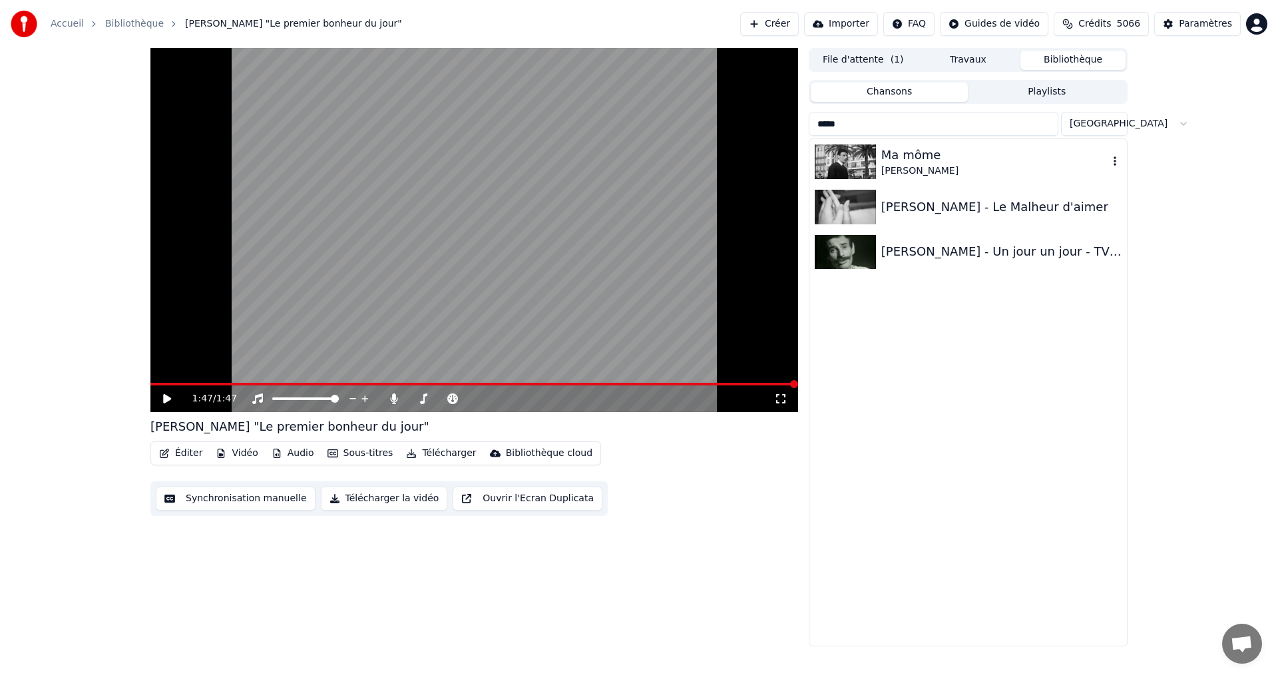
click at [929, 158] on div "Ma môme" at bounding box center [994, 155] width 227 height 19
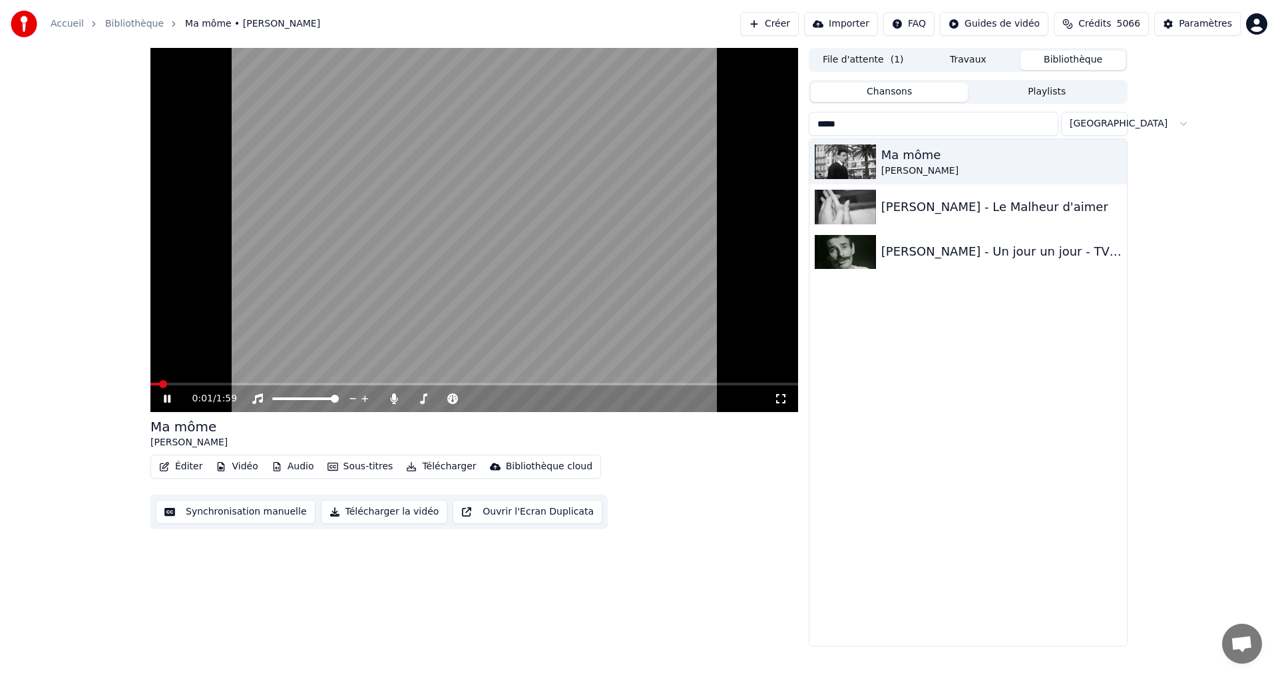
click at [781, 400] on icon at bounding box center [780, 398] width 13 height 11
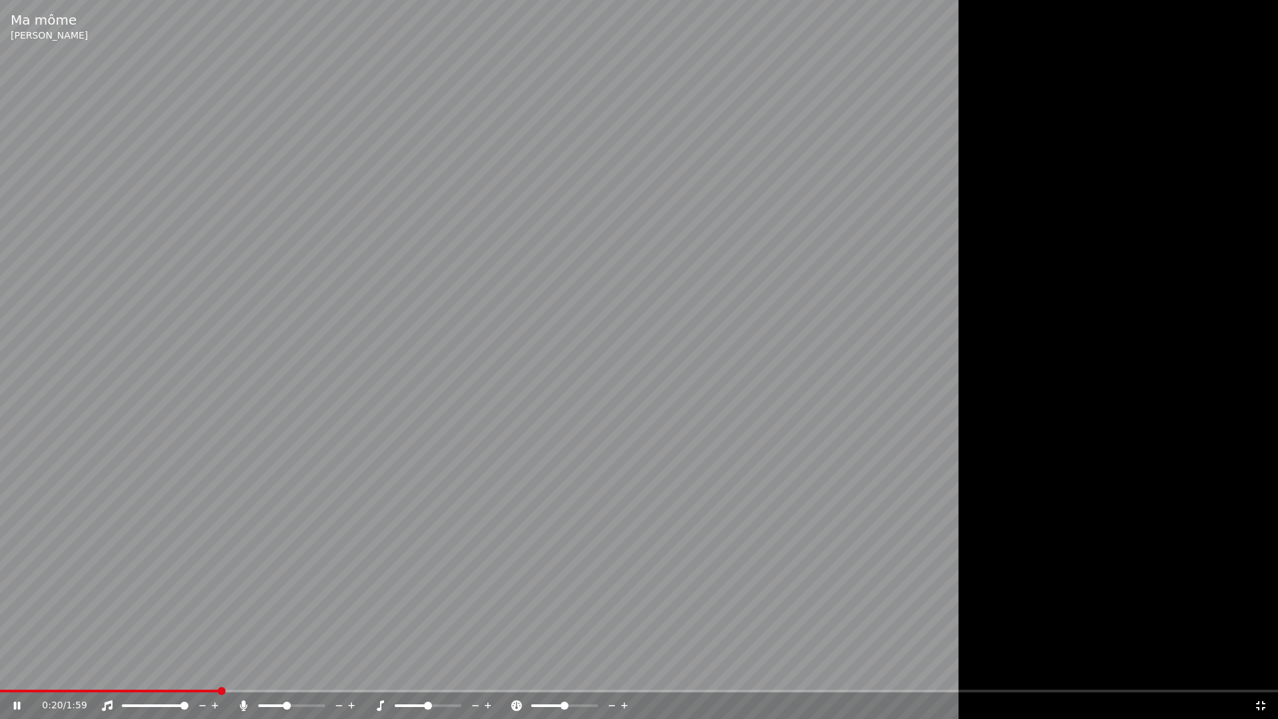
click at [286, 676] on span at bounding box center [287, 706] width 8 height 8
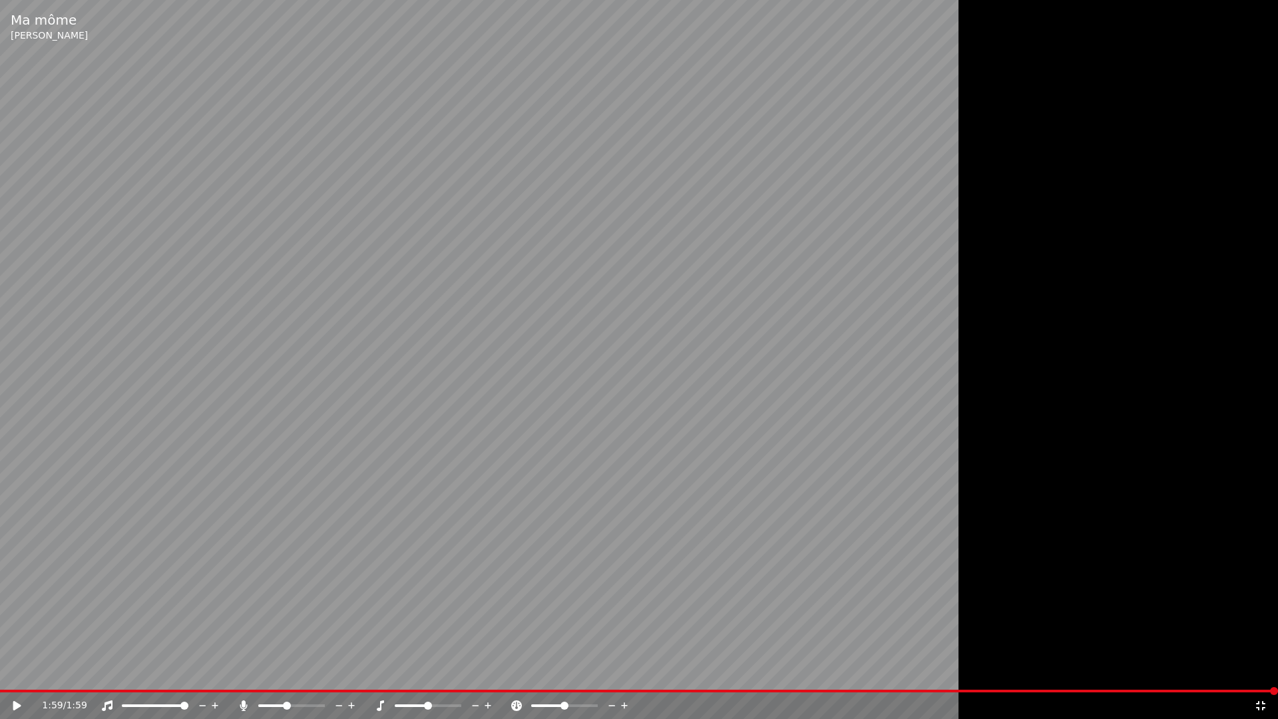
click at [1262, 676] on icon at bounding box center [1260, 705] width 9 height 9
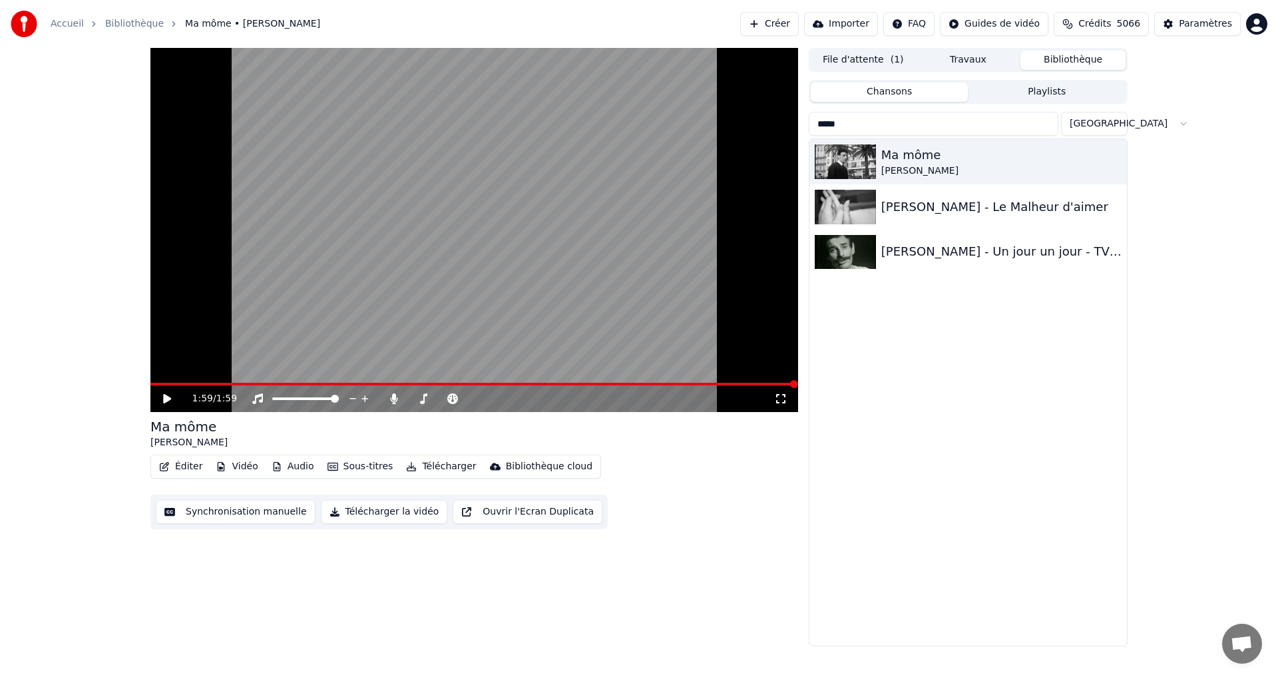
click at [885, 128] on input "*****" at bounding box center [934, 124] width 250 height 24
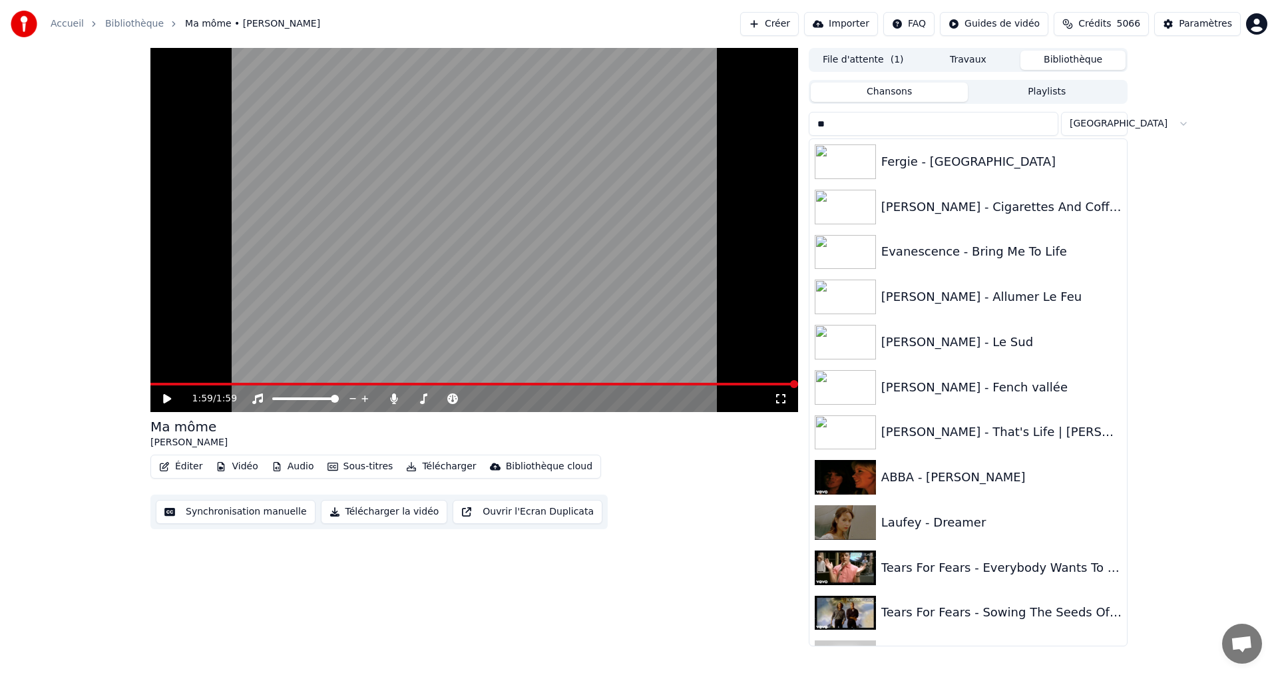
type input "*"
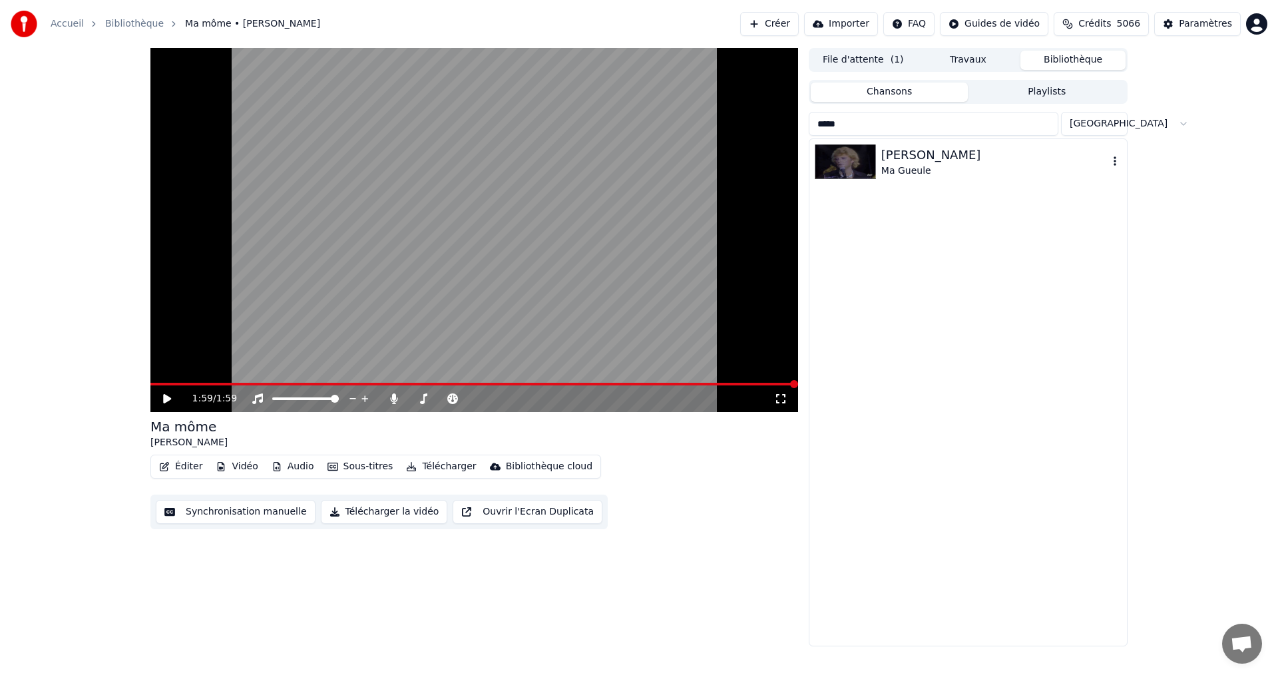
click at [940, 173] on div "Ma Gueule" at bounding box center [994, 170] width 227 height 13
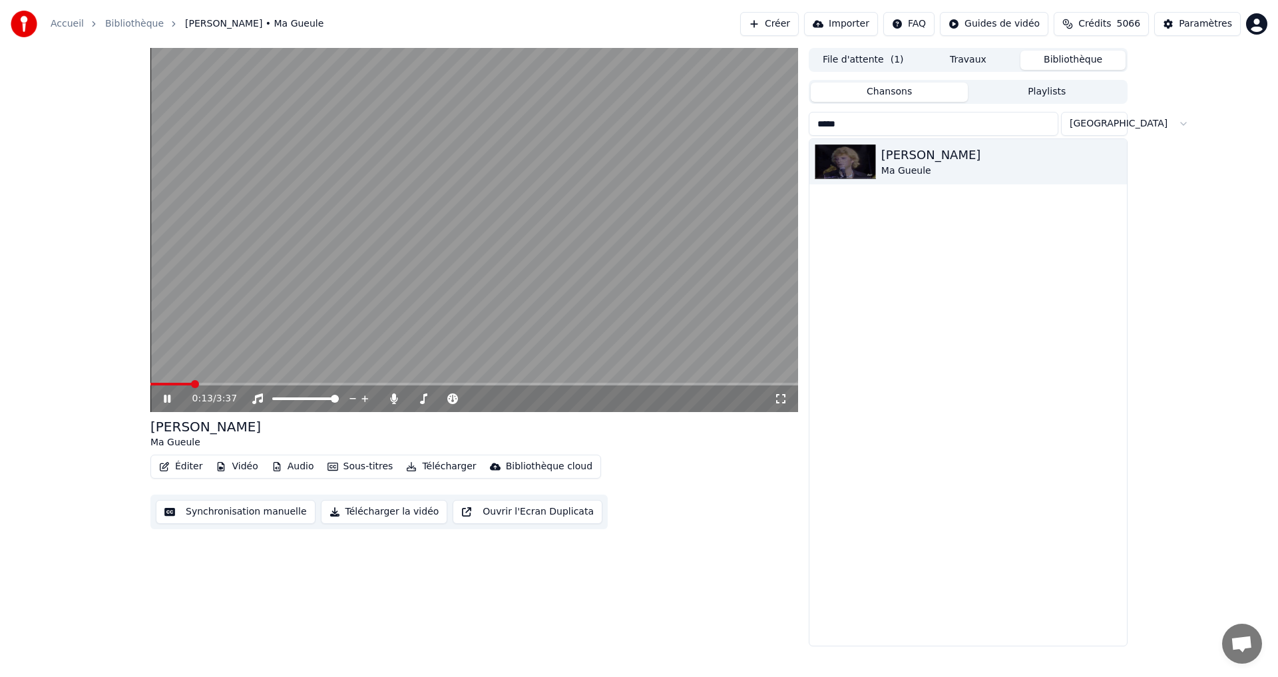
click at [778, 401] on icon at bounding box center [780, 398] width 13 height 11
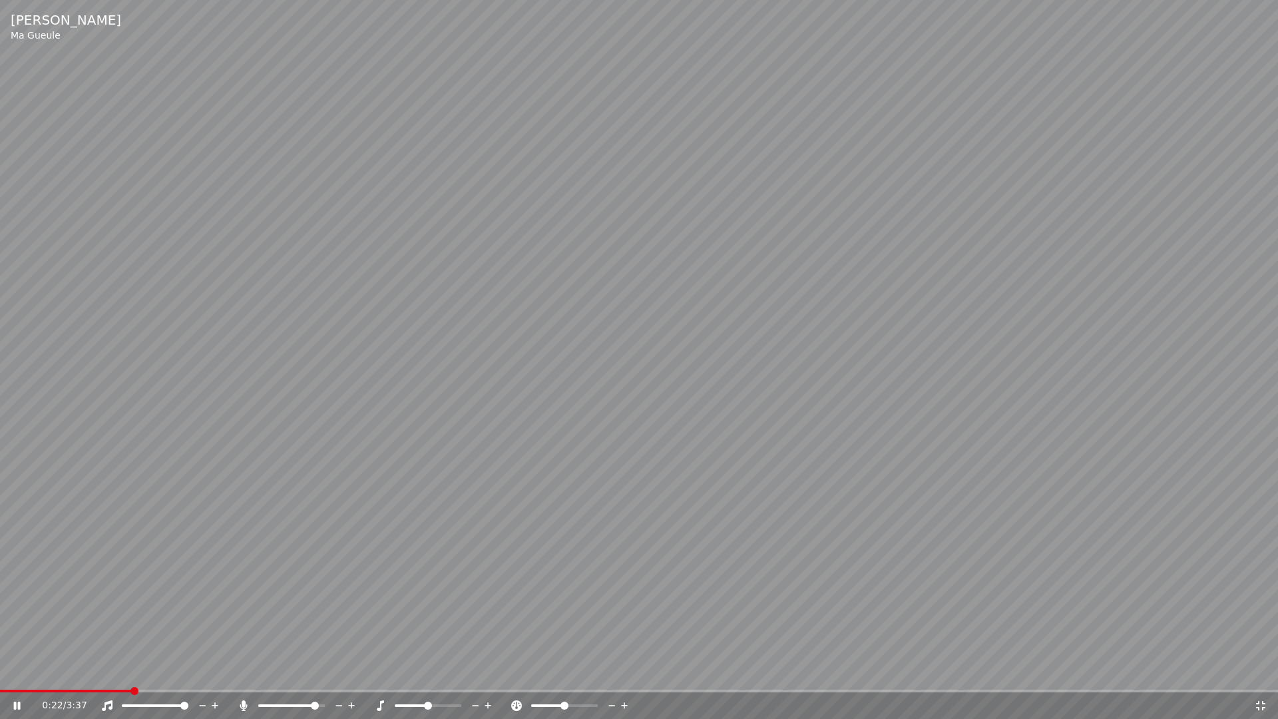
click at [318, 676] on span at bounding box center [315, 706] width 8 height 8
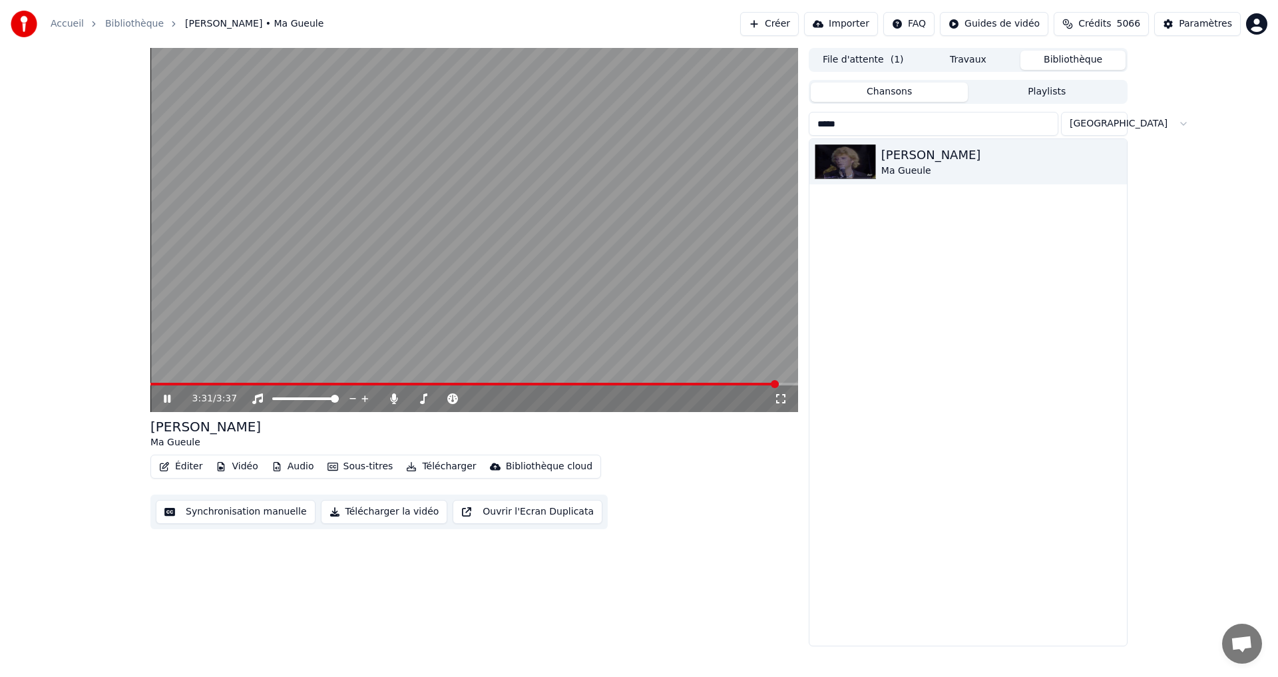
click at [957, 116] on input "*****" at bounding box center [934, 124] width 250 height 24
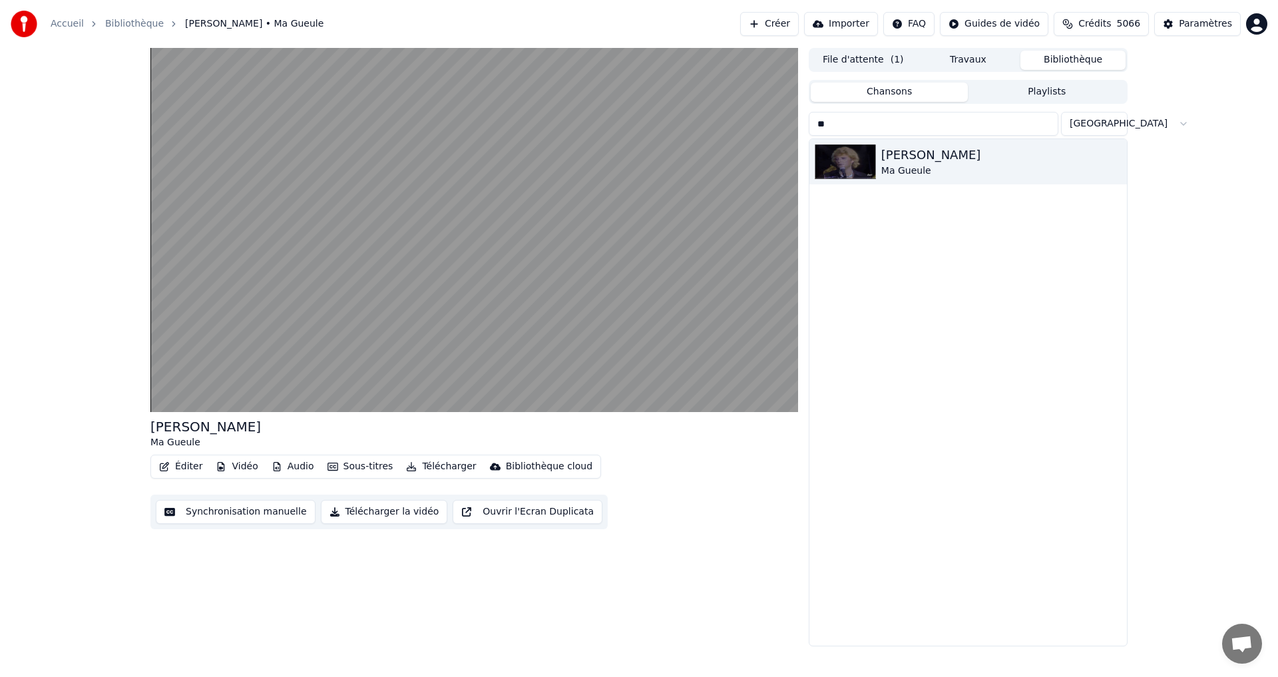
type input "*"
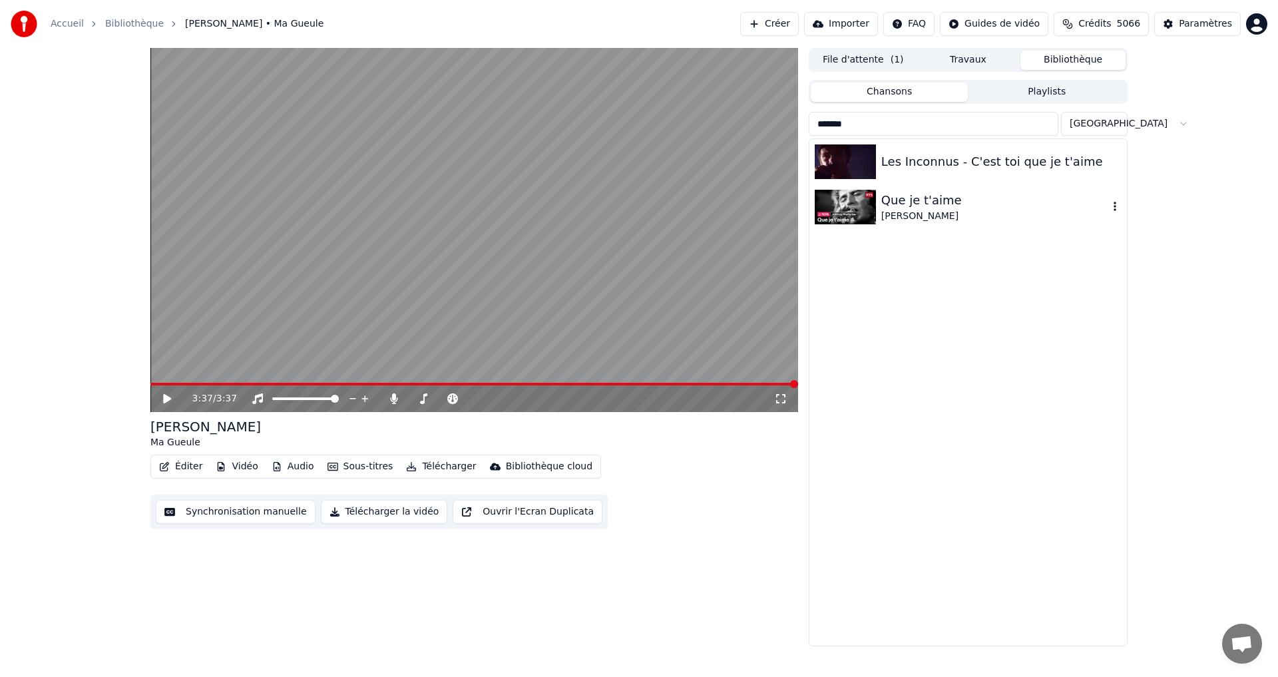
type input "******"
click at [923, 194] on div "Que je t'aime" at bounding box center [994, 200] width 227 height 19
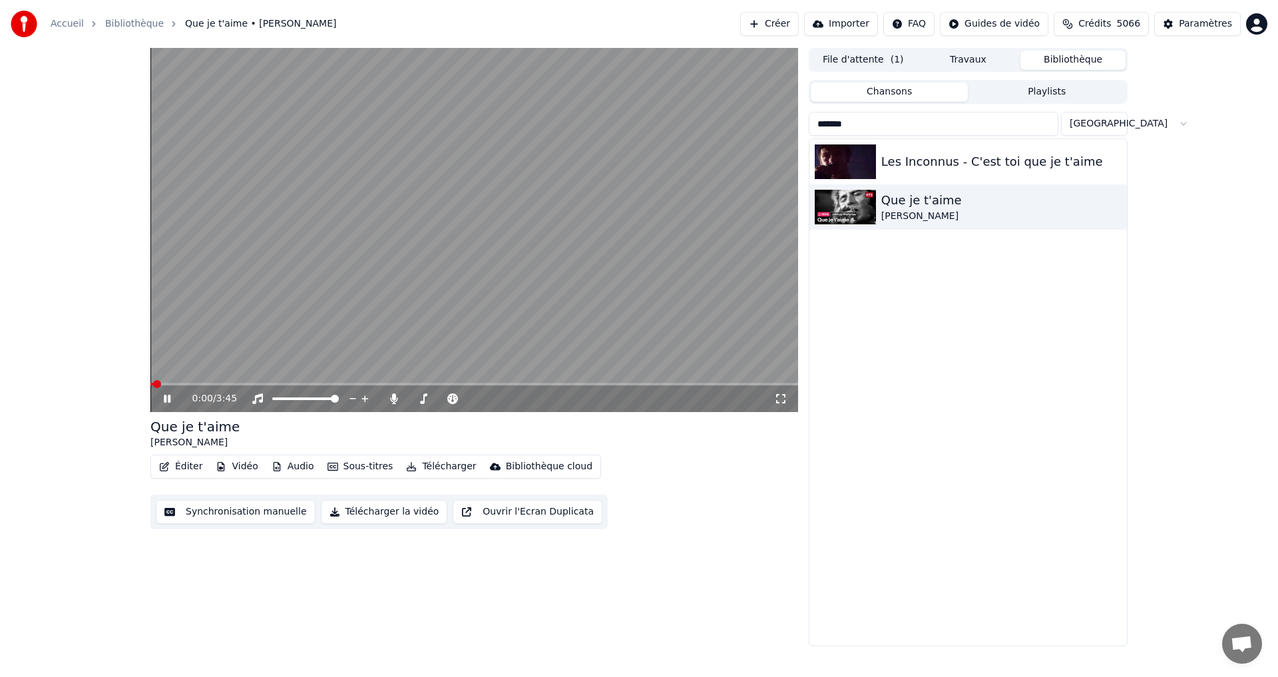
click at [781, 400] on icon at bounding box center [780, 398] width 13 height 11
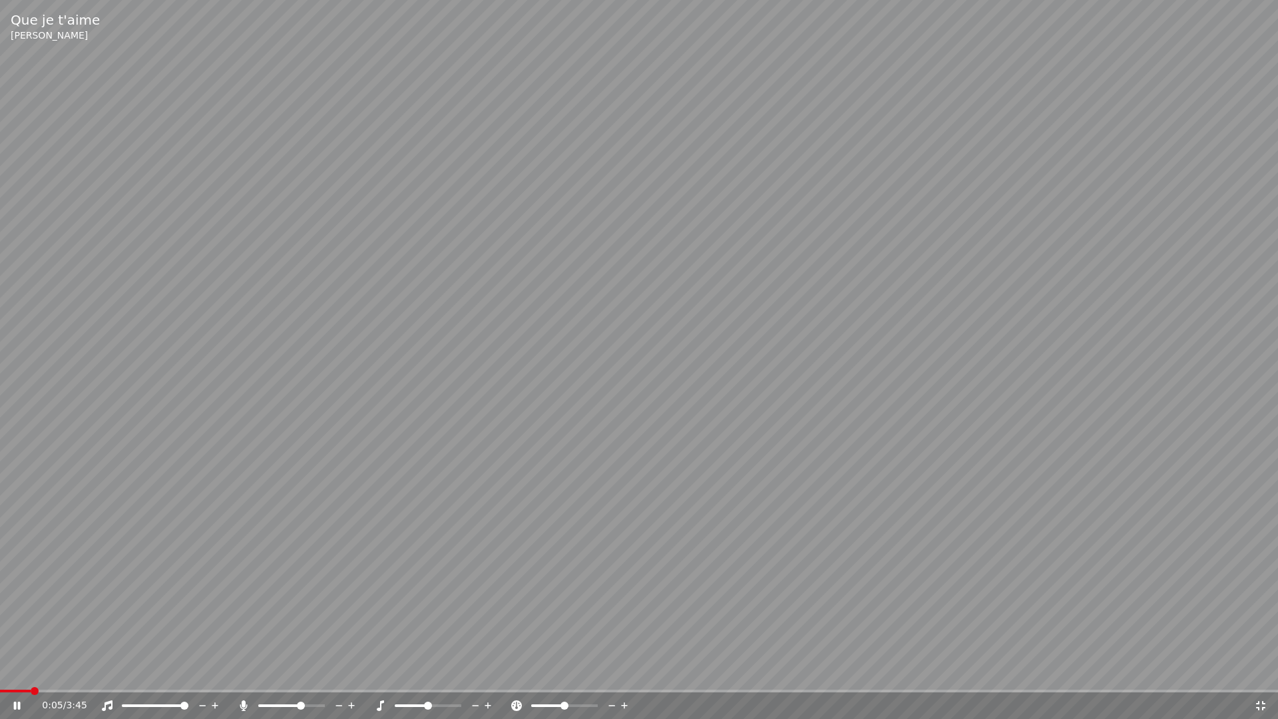
click at [302, 676] on span at bounding box center [301, 706] width 8 height 8
click at [1263, 676] on icon at bounding box center [1260, 705] width 13 height 11
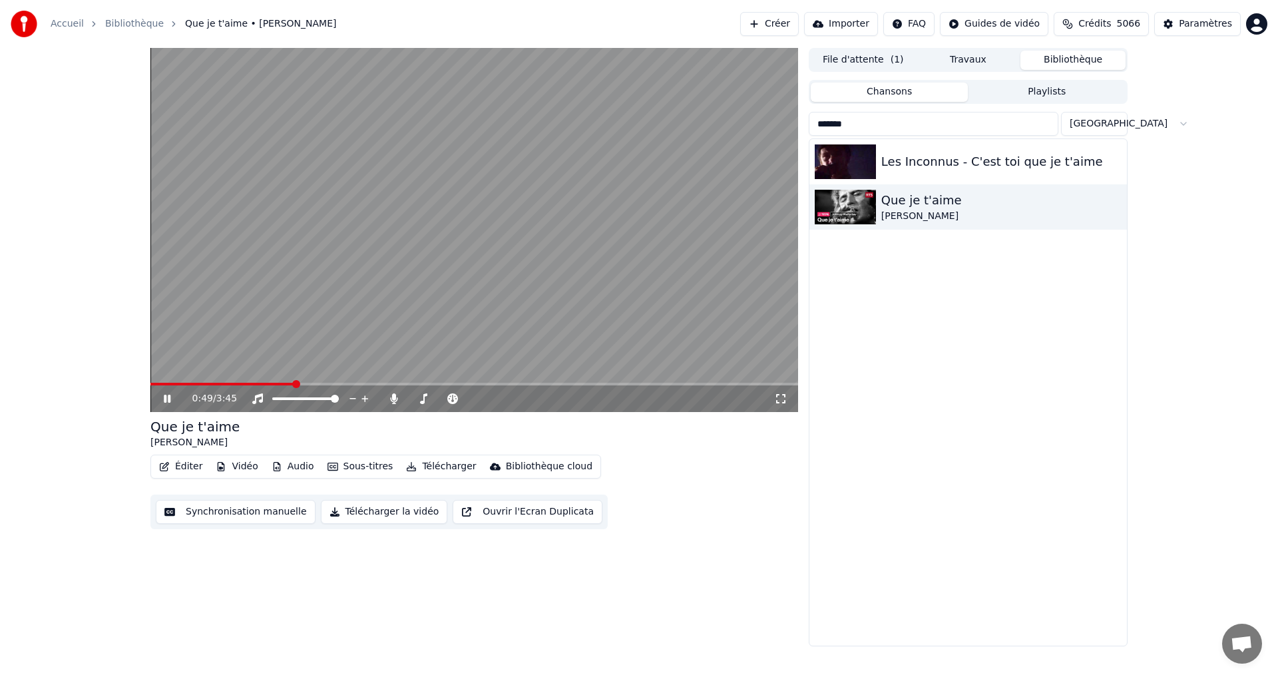
drag, startPoint x: 777, startPoint y: 397, endPoint x: 777, endPoint y: 413, distance: 15.3
click at [777, 397] on icon at bounding box center [780, 398] width 9 height 9
